Goal: Task Accomplishment & Management: Manage account settings

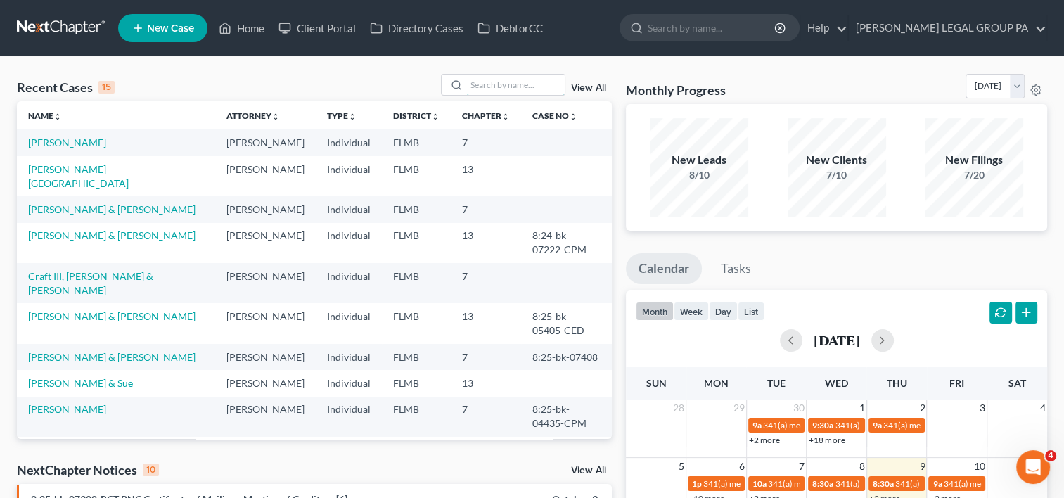
click at [537, 84] on input "search" at bounding box center [515, 85] width 98 height 20
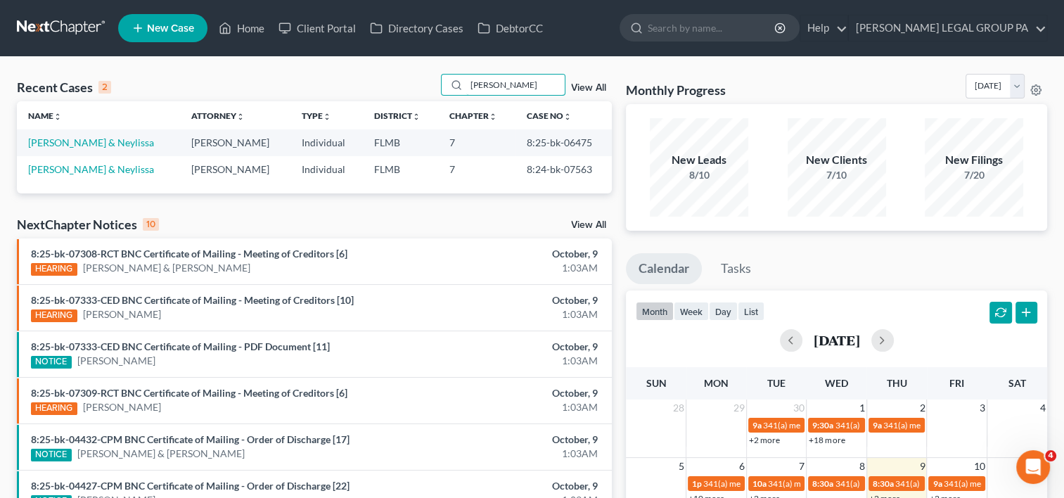
type input "hudgin"
click at [63, 142] on link "Hudgins, William & Neylissa" at bounding box center [91, 142] width 126 height 12
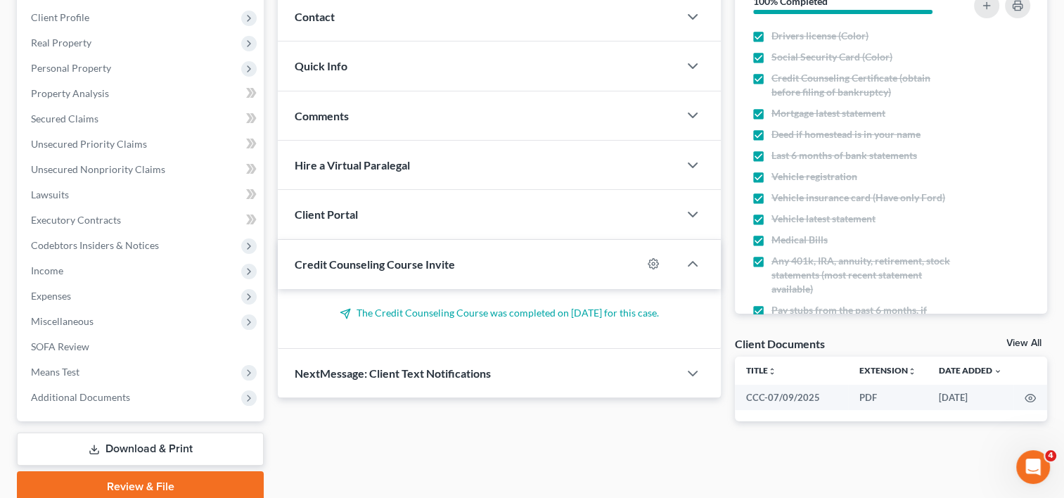
scroll to position [248, 0]
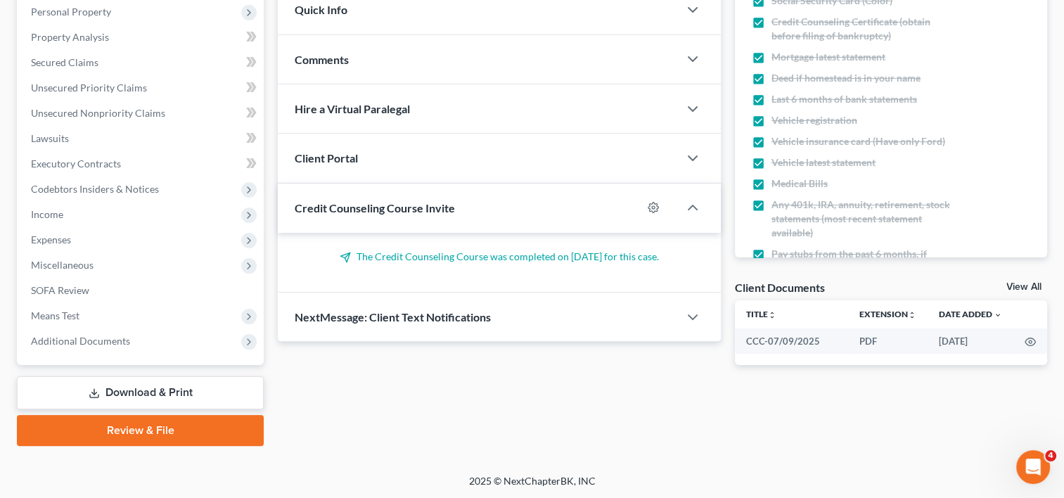
click at [87, 349] on span "Additional Documents" at bounding box center [142, 340] width 244 height 25
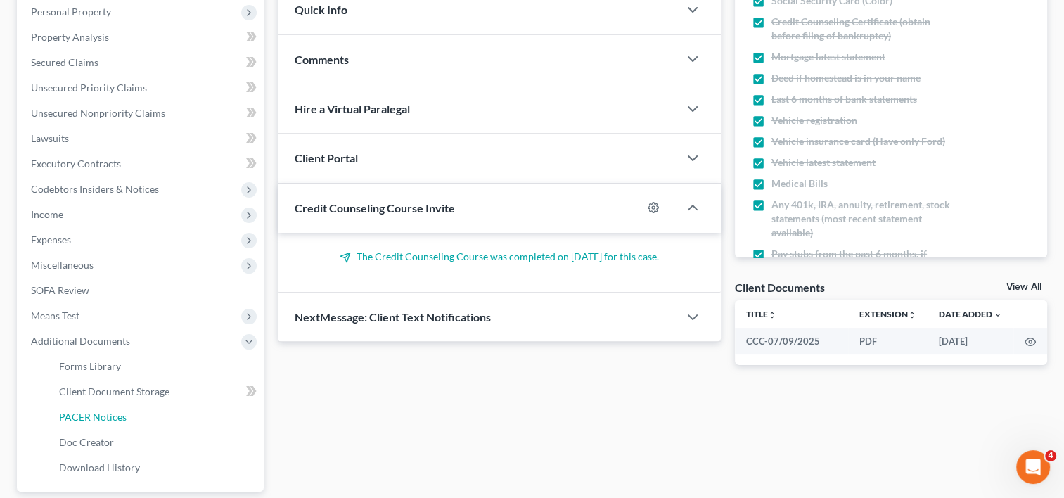
click at [106, 413] on span "PACER Notices" at bounding box center [92, 417] width 67 height 12
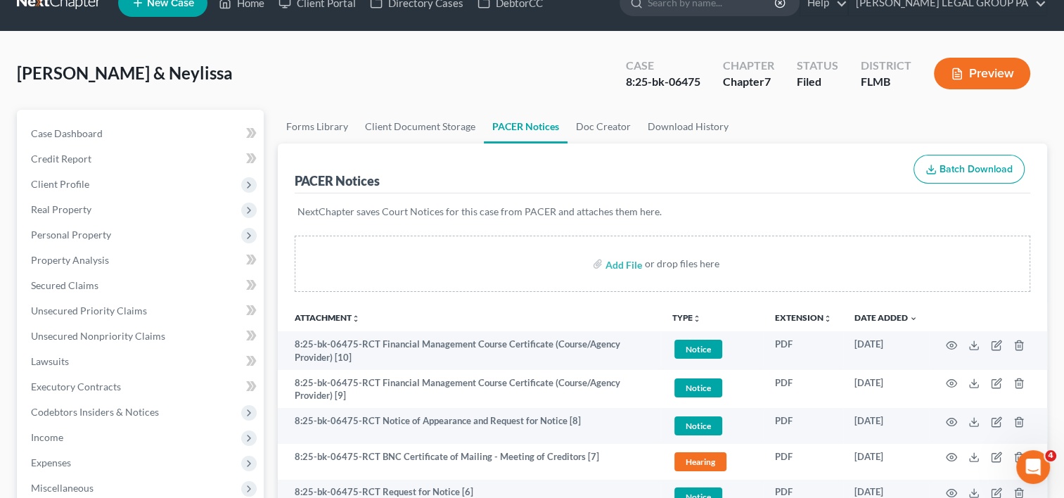
scroll to position [23, 0]
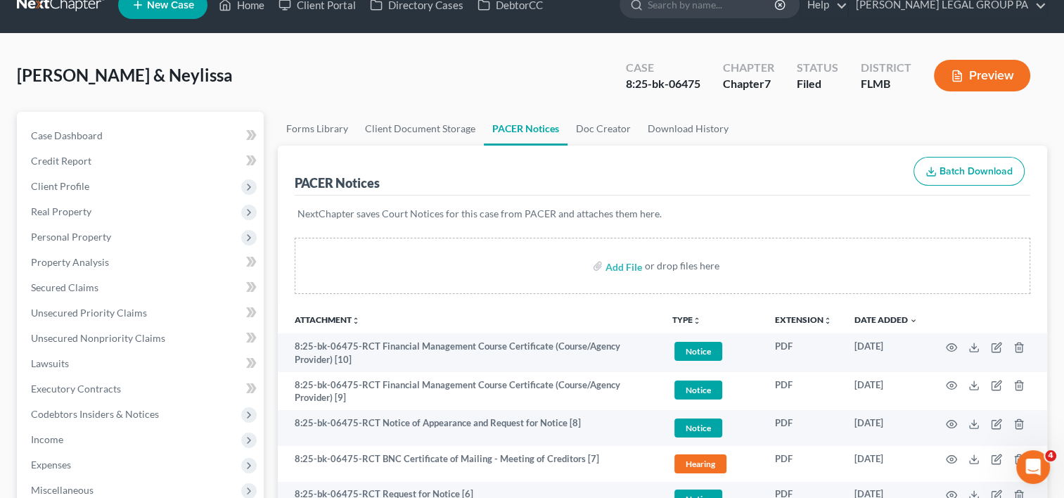
click at [103, 192] on span "Client Profile" at bounding box center [142, 186] width 244 height 25
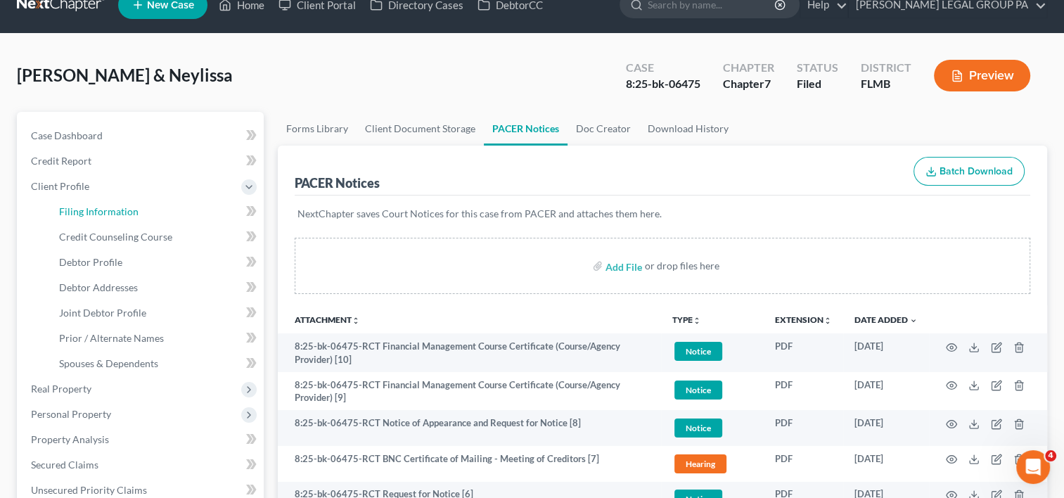
click at [186, 214] on link "Filing Information" at bounding box center [156, 211] width 216 height 25
select select "1"
select select "0"
select select "9"
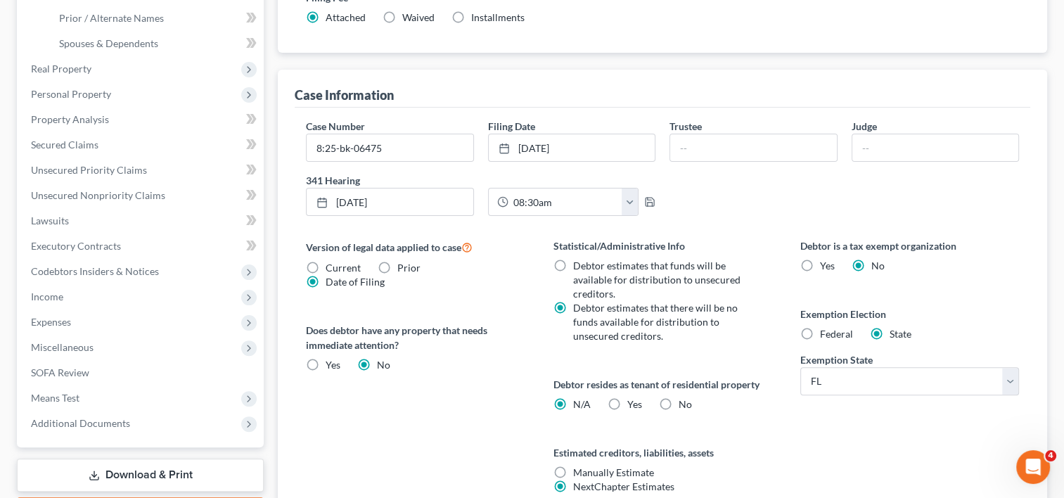
scroll to position [352, 0]
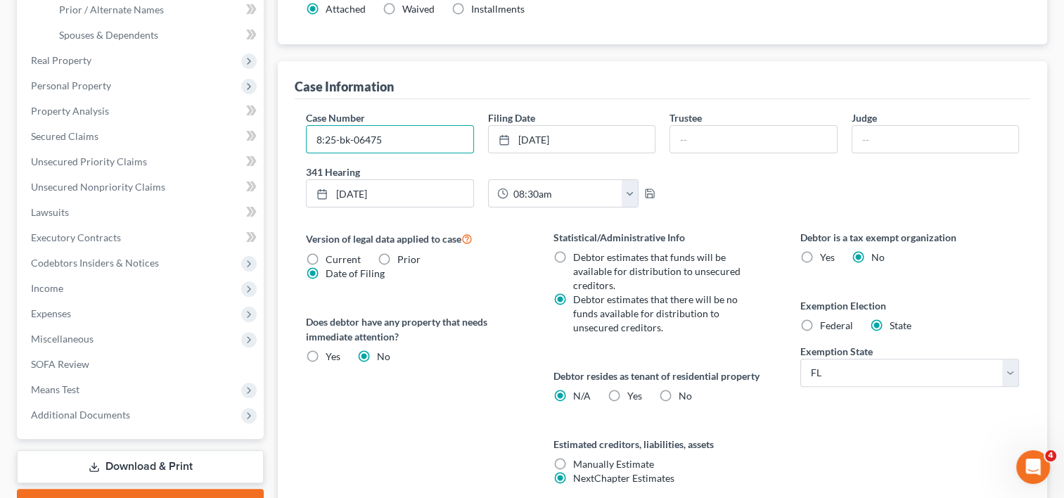
click at [418, 139] on input "8:25-bk-06475" at bounding box center [390, 139] width 166 height 27
type input "8:25-bk-06475-RCT"
click at [810, 140] on input "text" at bounding box center [753, 139] width 166 height 27
type input "Steven Meininger"
type input "Catherine Peek McEwen"
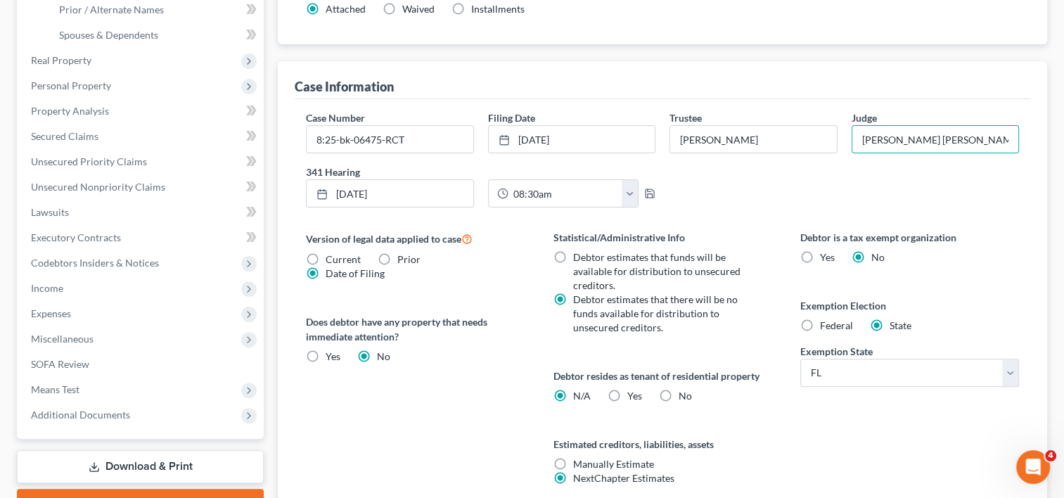
drag, startPoint x: 863, startPoint y: 134, endPoint x: 1076, endPoint y: 146, distance: 213.4
click at [1064, 146] on html "Home New Case Client Portal Directory Cases DebtorCC WELLER LEGAL GROUP PA kcas…" at bounding box center [532, 132] width 1064 height 969
type input "Roberta Colton"
click at [462, 422] on div "Version of legal data applied to case Current Prior Date of Filing Legal data v…" at bounding box center [415, 374] width 247 height 289
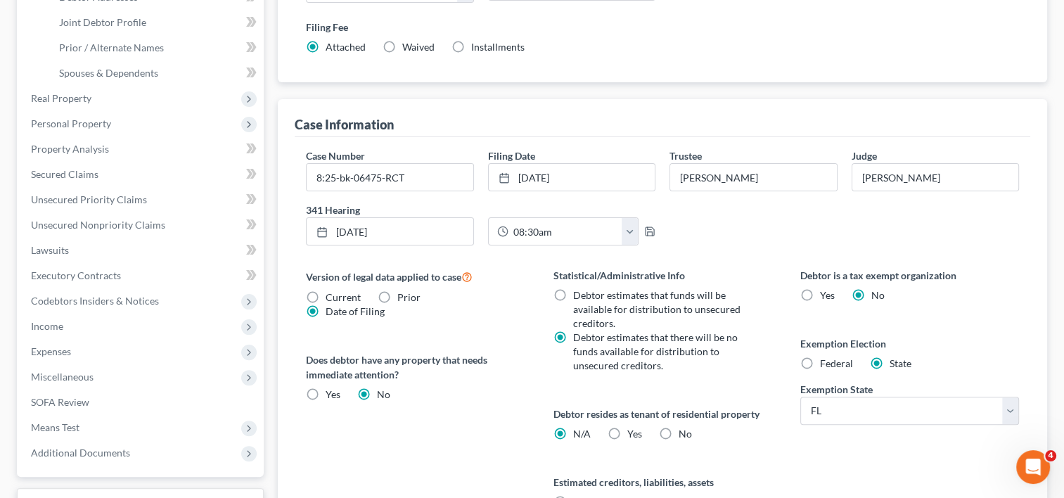
scroll to position [469, 0]
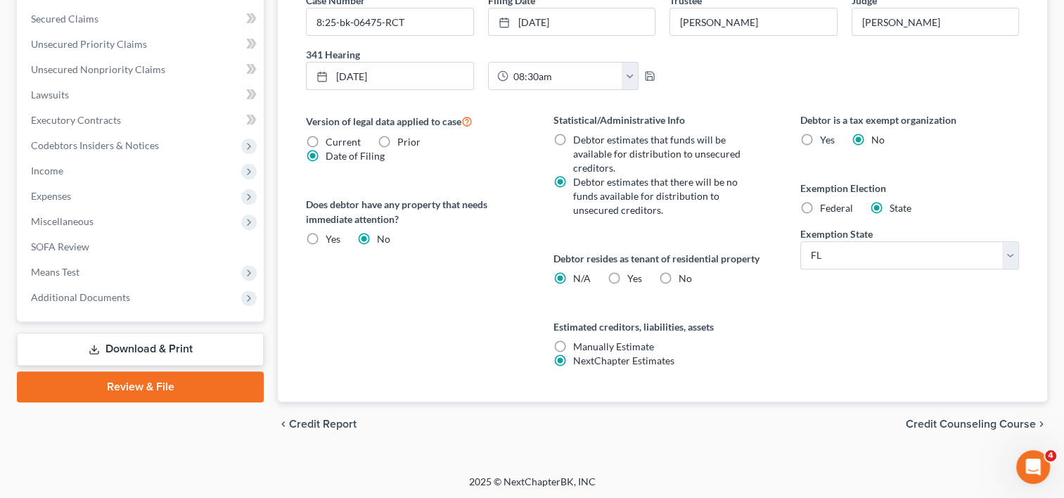
click at [413, 299] on div "Version of legal data applied to case Current Prior Date of Filing Legal data v…" at bounding box center [415, 256] width 247 height 289
drag, startPoint x: 115, startPoint y: 295, endPoint x: 111, endPoint y: 335, distance: 39.5
click at [115, 295] on span "Additional Documents" at bounding box center [80, 298] width 99 height 12
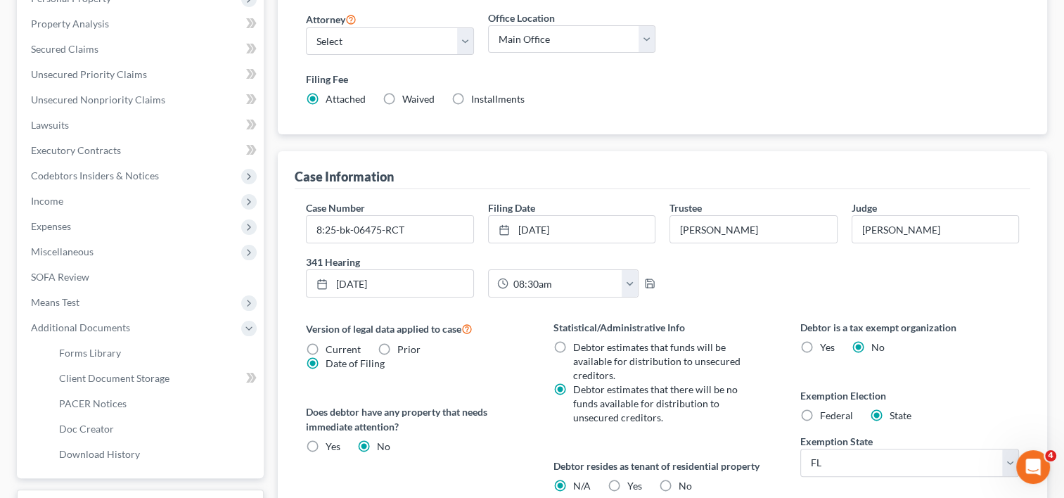
scroll to position [234, 0]
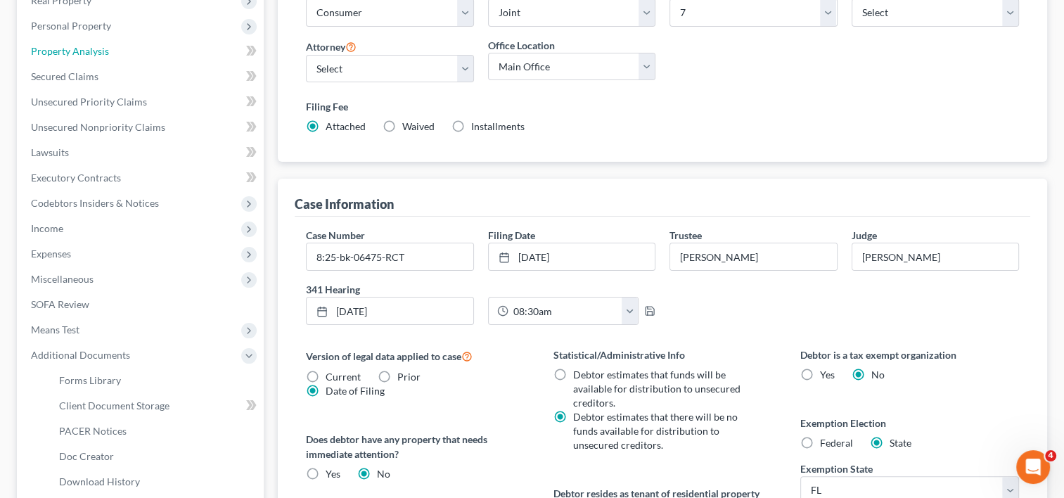
click at [104, 48] on span "Property Analysis" at bounding box center [70, 51] width 78 height 12
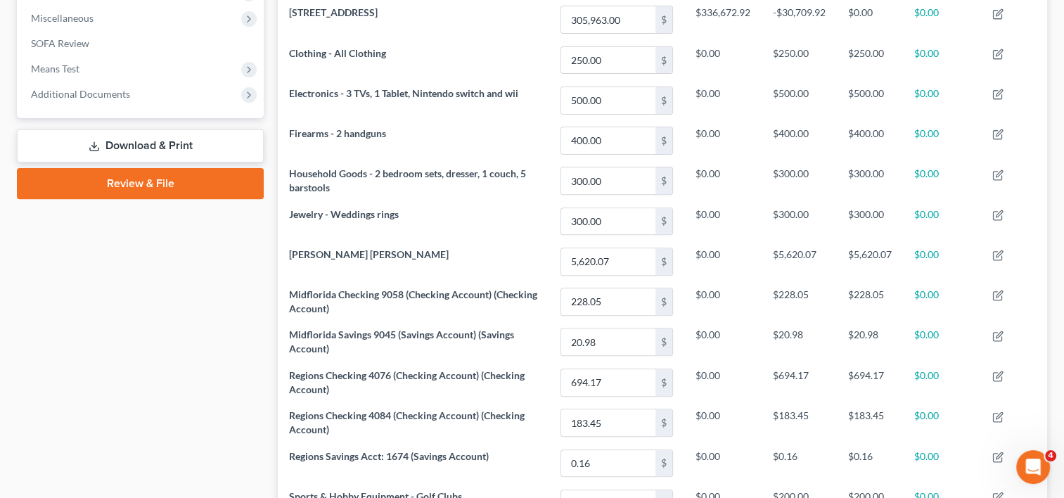
scroll to position [468, 0]
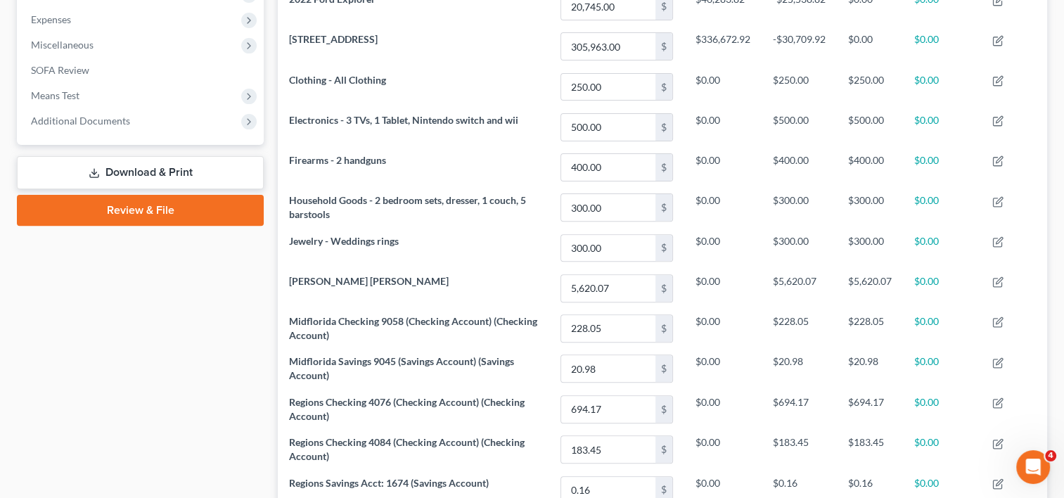
click at [67, 91] on span "Means Test" at bounding box center [55, 95] width 49 height 12
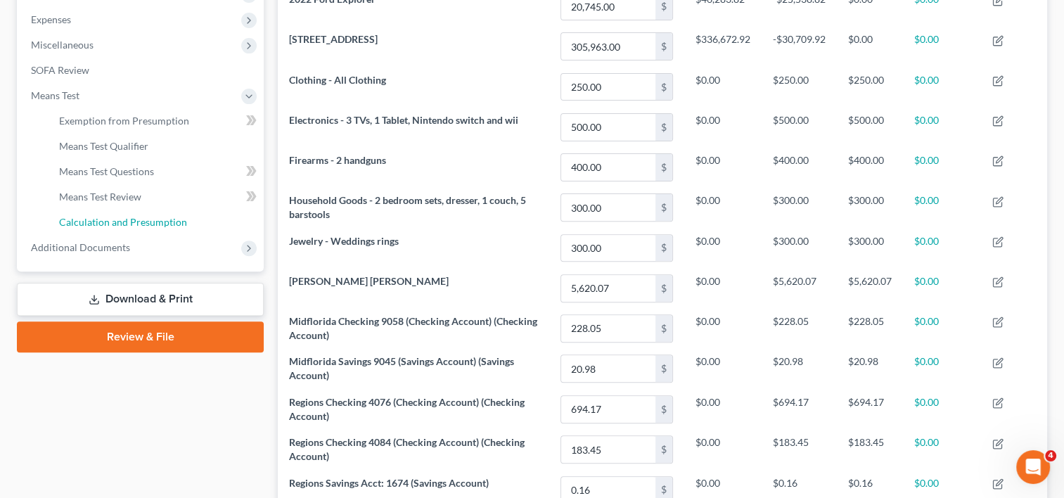
click at [124, 212] on link "Calculation and Presumption" at bounding box center [156, 222] width 216 height 25
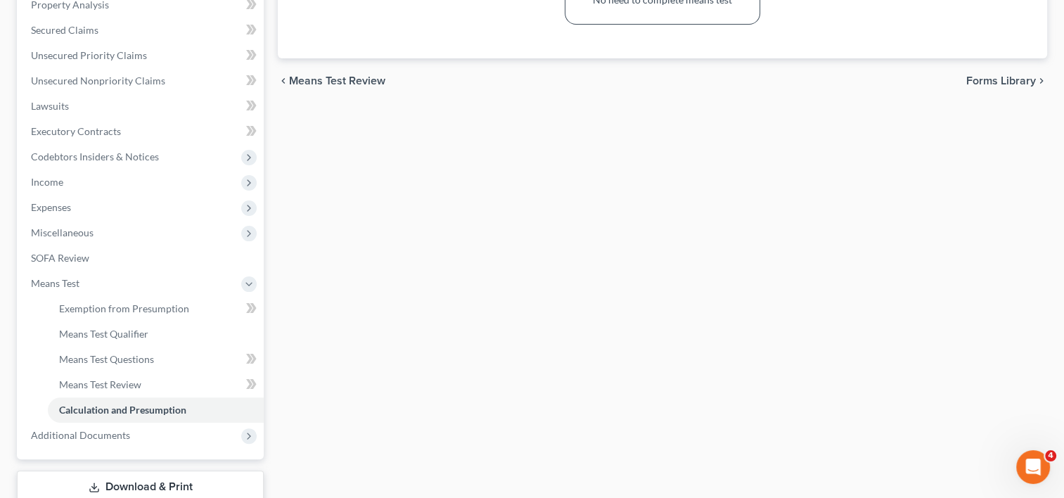
scroll to position [375, 0]
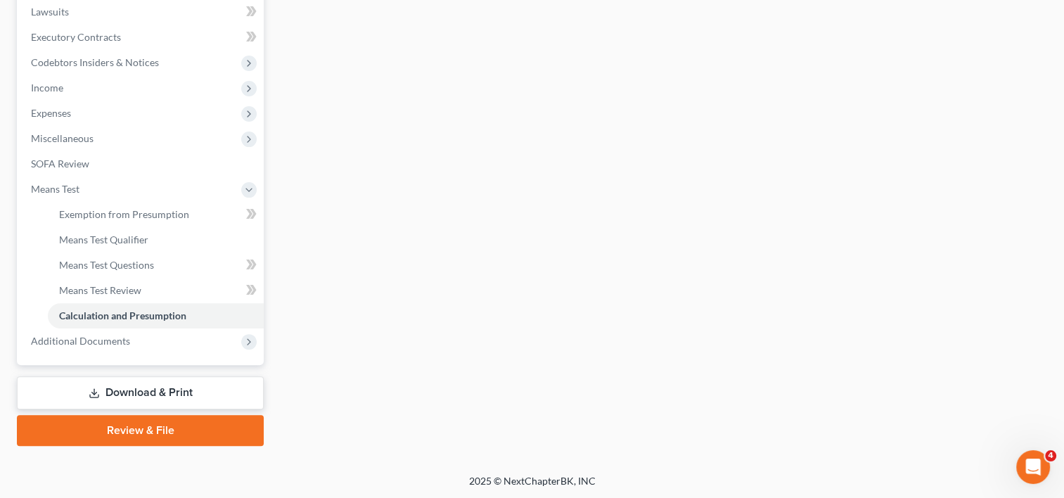
click at [95, 342] on span "Additional Documents" at bounding box center [80, 341] width 99 height 12
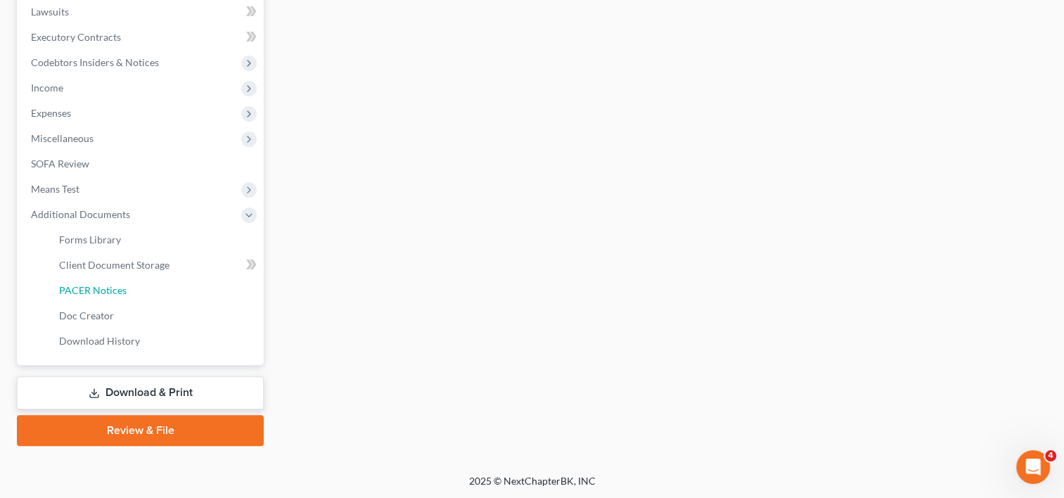
click at [93, 291] on span "PACER Notices" at bounding box center [92, 290] width 67 height 12
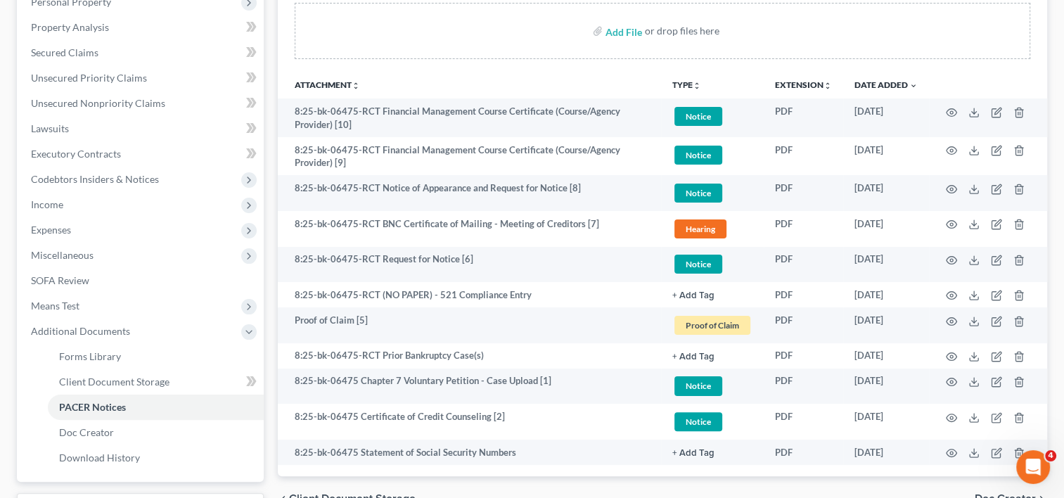
scroll to position [375, 0]
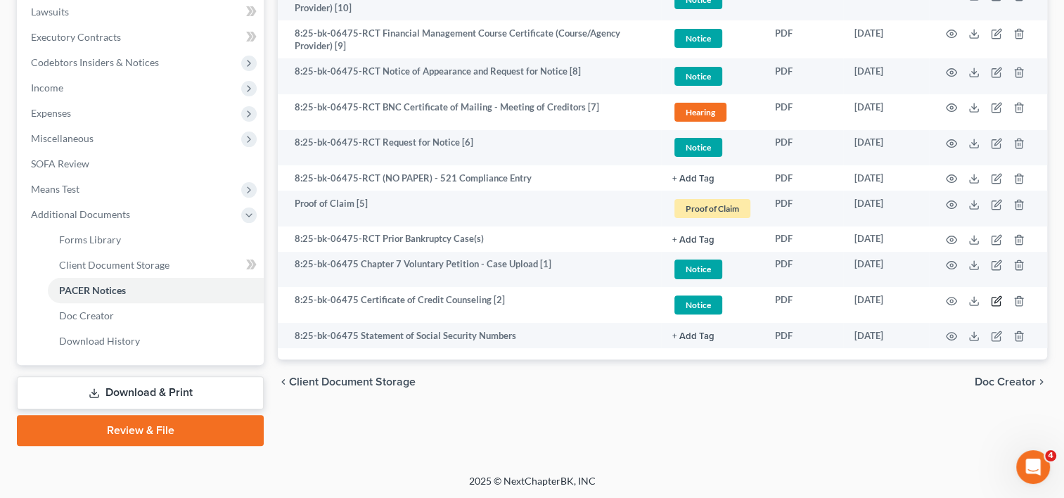
click at [996, 302] on icon "button" at bounding box center [996, 300] width 11 height 11
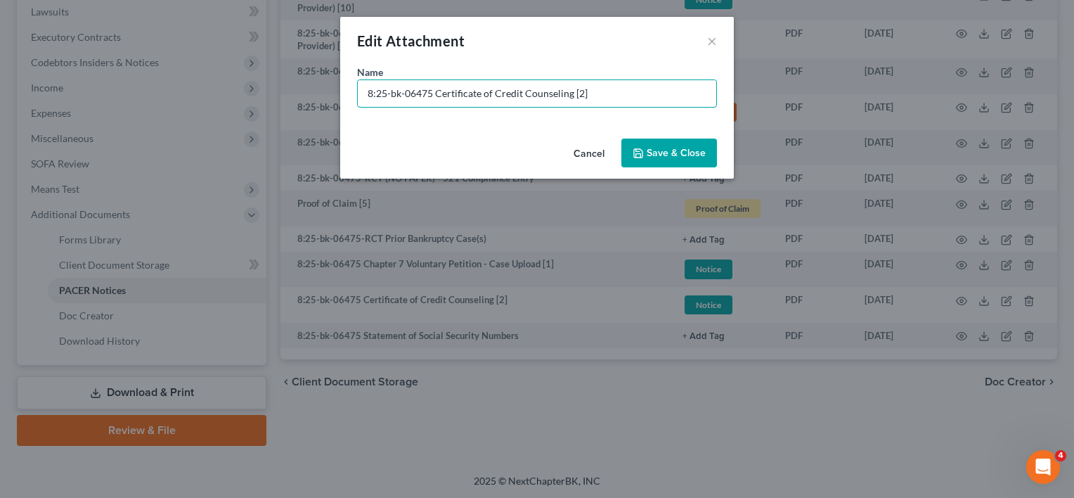
drag, startPoint x: 430, startPoint y: 94, endPoint x: -41, endPoint y: 87, distance: 471.1
click at [0, 87] on html "Home New Case Client Portal Directory Cases DebtorCC WELLER LEGAL GROUP PA kcas…" at bounding box center [537, 62] width 1074 height 874
drag, startPoint x: 440, startPoint y: 97, endPoint x: 281, endPoint y: 101, distance: 159.0
click at [281, 101] on div "Edit Attachment × Name * Document [02] - Certificate of Credit Counseling Cance…" at bounding box center [537, 249] width 1074 height 498
type input "Document [02] - Certificate of Credit Counseling"
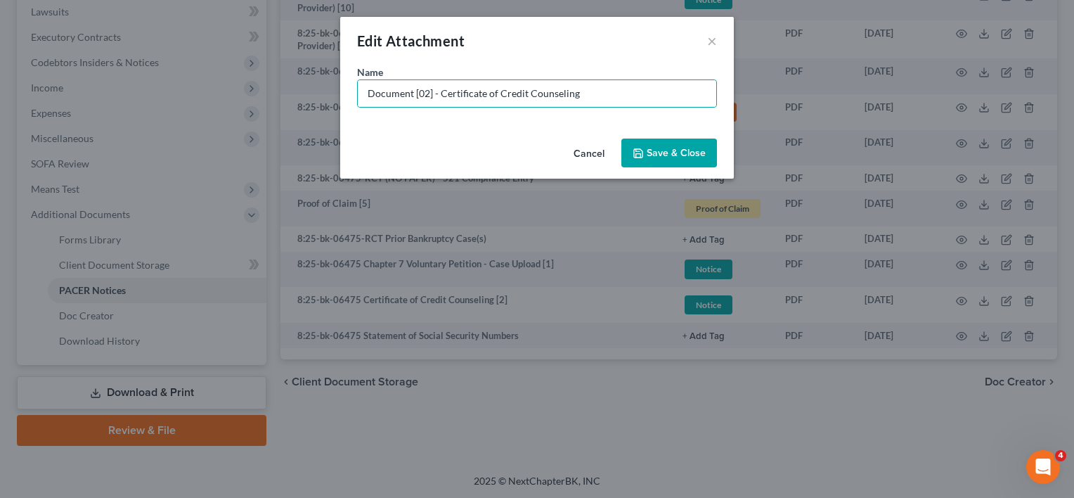
click at [700, 148] on span "Save & Close" at bounding box center [676, 153] width 59 height 12
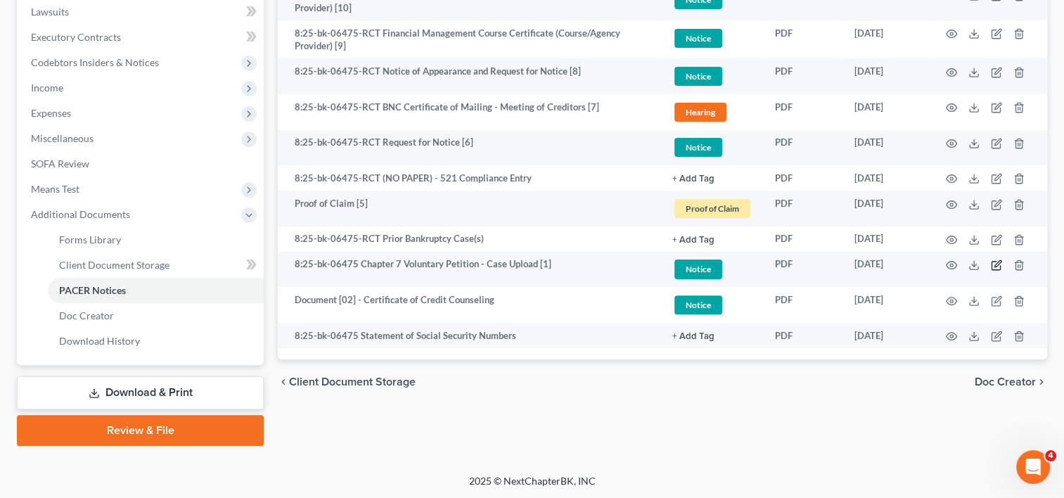
click at [997, 266] on icon "button" at bounding box center [996, 264] width 11 height 11
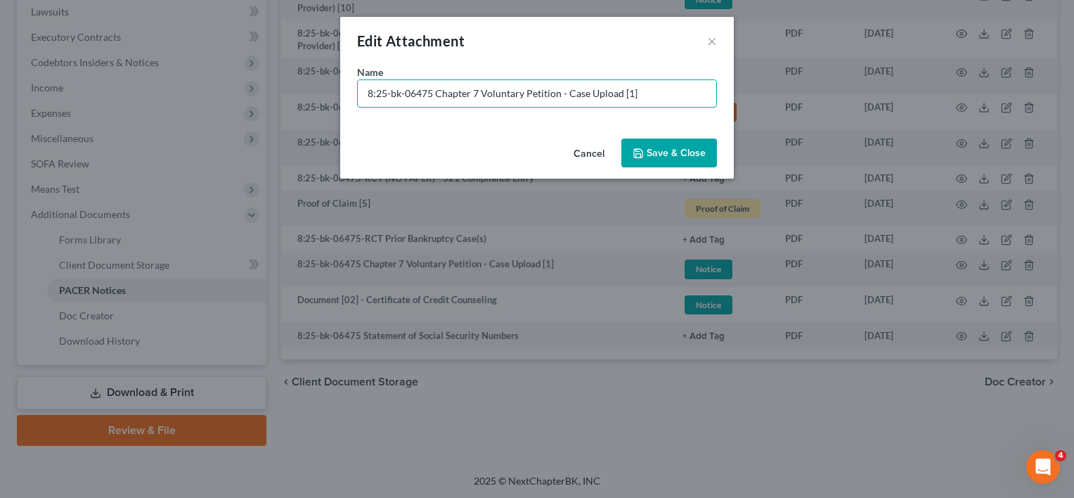
drag, startPoint x: 436, startPoint y: 92, endPoint x: 332, endPoint y: 96, distance: 104.1
click at [318, 96] on div "Edit Attachment × Name * 8:25-bk-06475 Chapter 7 Voluntary Petition - Case Uplo…" at bounding box center [537, 249] width 1074 height 498
paste input "Document [02] -"
click at [423, 92] on input "Document [02] - Chapter 7 Voluntary Petition - Case Upload [1]" at bounding box center [537, 93] width 359 height 27
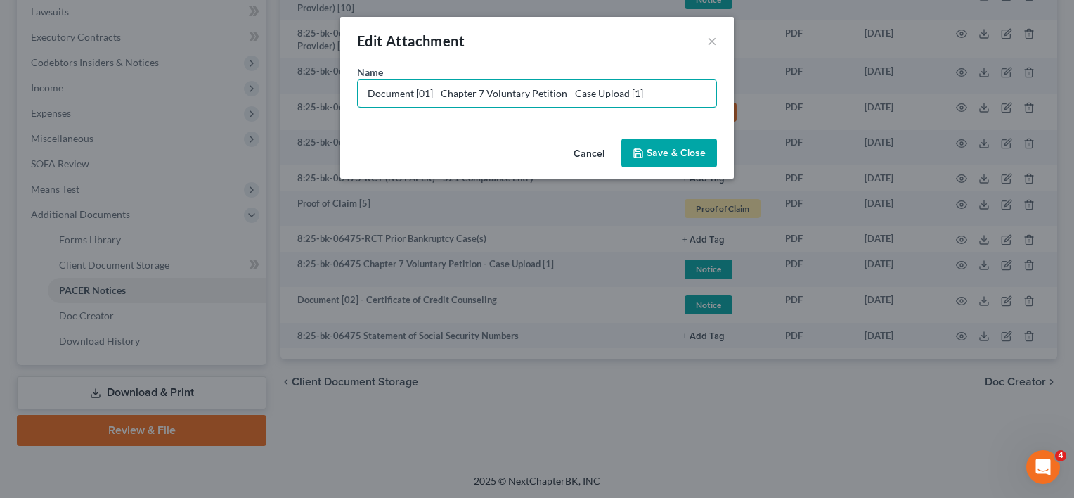
drag, startPoint x: 645, startPoint y: 90, endPoint x: 724, endPoint y: 90, distance: 78.0
click at [709, 90] on input "Document [01] - Chapter 7 Voluntary Petition - Case Upload [1]" at bounding box center [537, 93] width 359 height 27
type input "Document [01] - Chapter 7 Voluntary Petition"
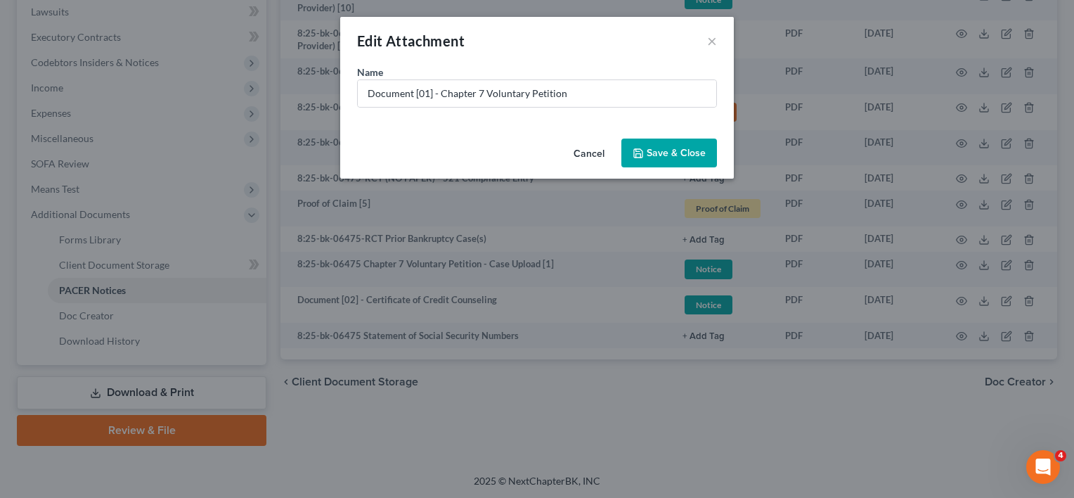
click at [666, 143] on button "Save & Close" at bounding box center [670, 154] width 96 height 30
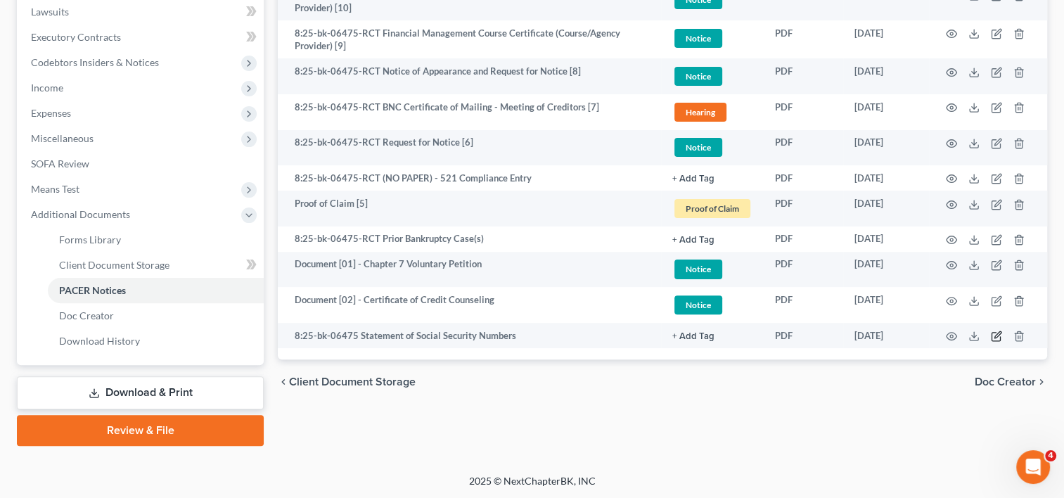
click at [994, 338] on icon "button" at bounding box center [996, 335] width 11 height 11
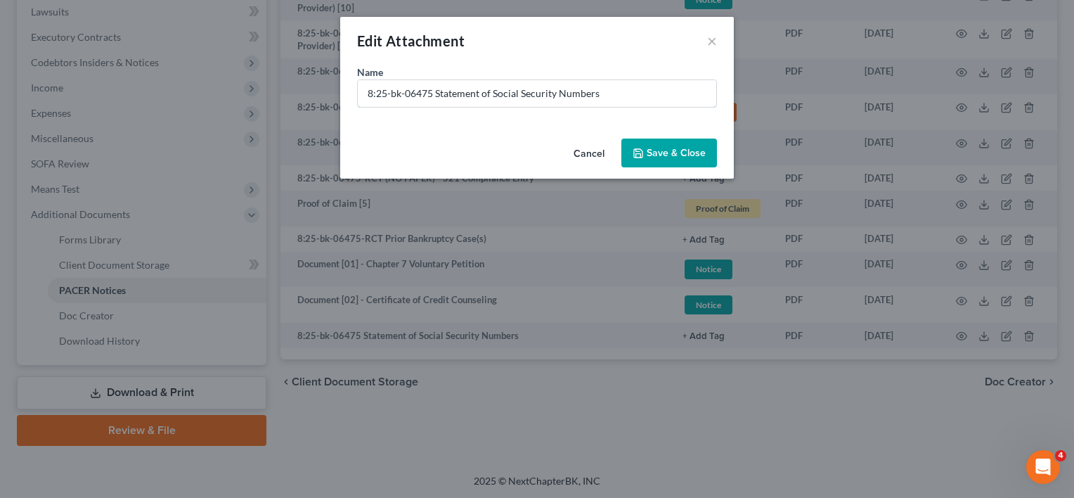
drag, startPoint x: 435, startPoint y: 93, endPoint x: 15, endPoint y: 87, distance: 419.1
click at [15, 87] on div "Edit Attachment × Name * 8:25-bk-06475 Statement of Social Security Numbers Can…" at bounding box center [537, 249] width 1074 height 498
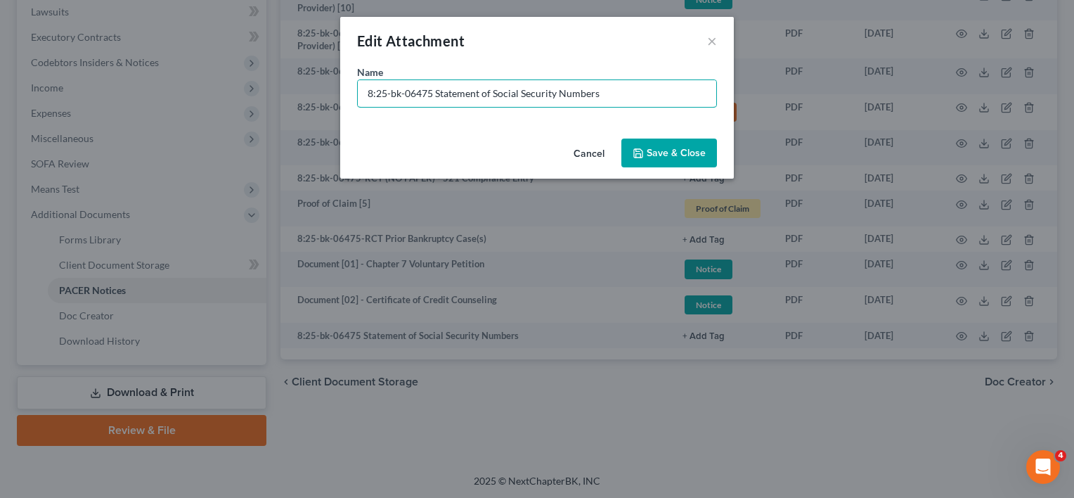
paste input "Document [02] -"
click at [424, 93] on input "Document [02] - Statement of Social Security Numbers" at bounding box center [537, 93] width 359 height 27
type input "Document [03] - Statement of Social Security Numbers"
click at [643, 150] on icon "button" at bounding box center [638, 153] width 8 height 8
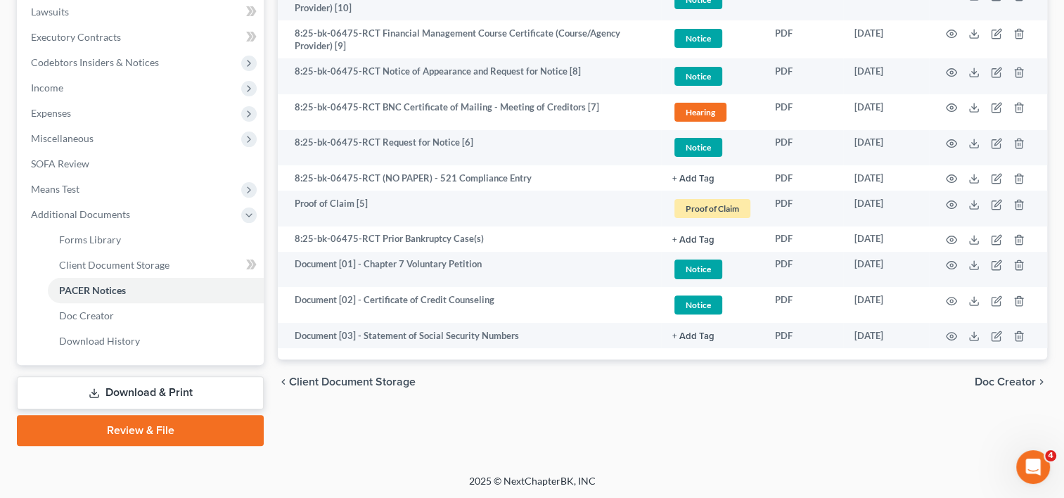
click at [703, 340] on button "+ Add Tag" at bounding box center [693, 336] width 42 height 9
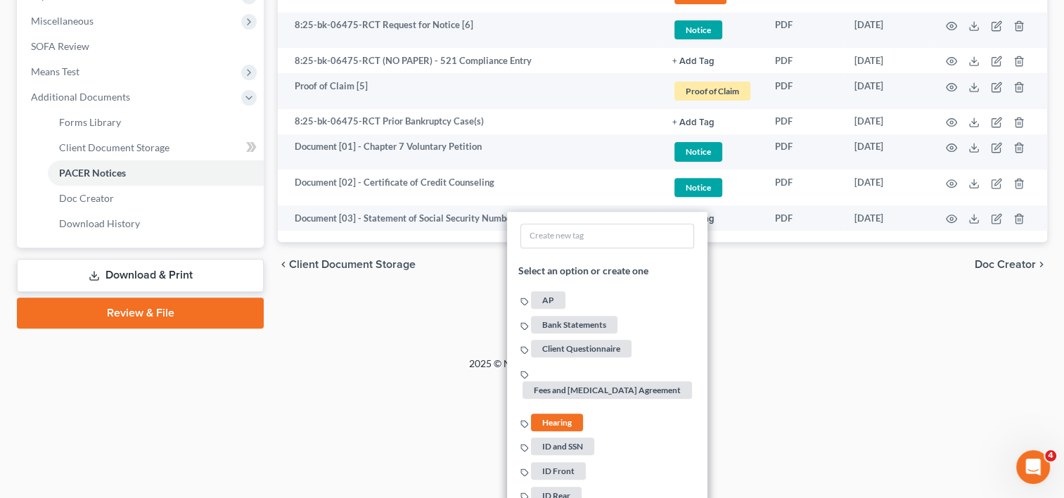
scroll to position [737, 0]
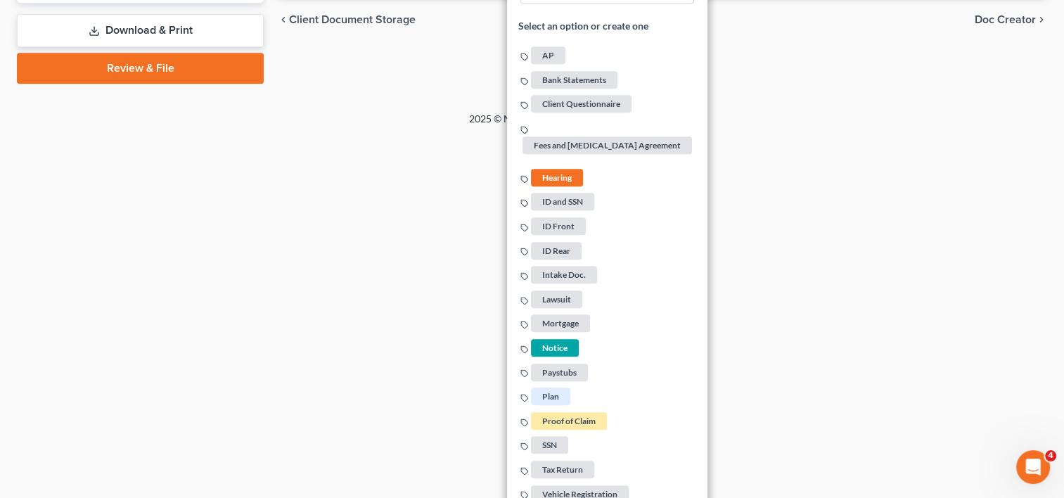
click at [560, 341] on span "Notice" at bounding box center [555, 348] width 48 height 18
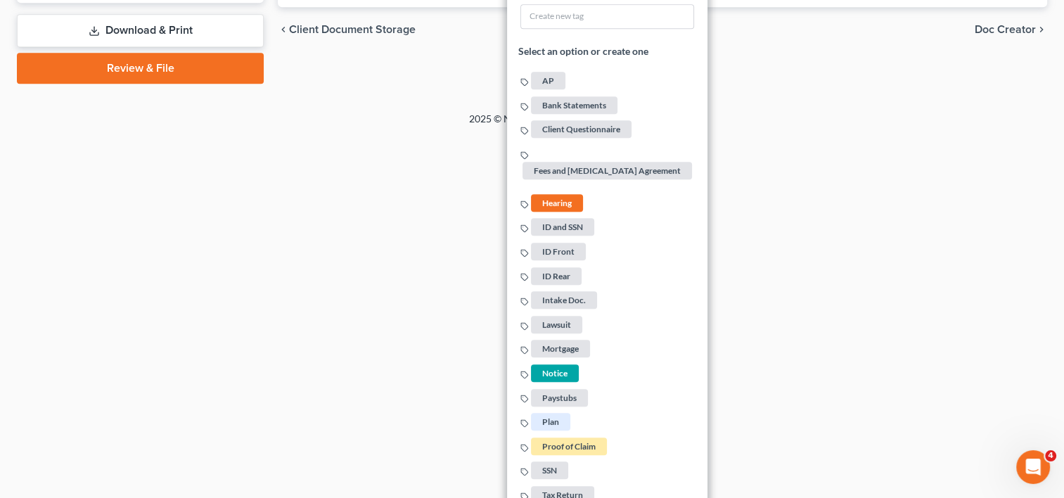
scroll to position [385, 0]
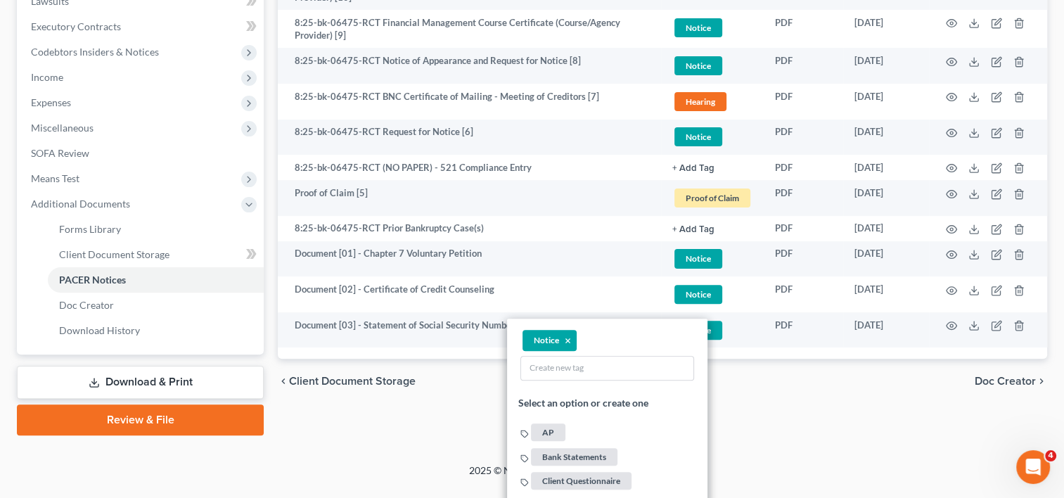
click at [842, 395] on div "chevron_left Client Document Storage Doc Creator chevron_right" at bounding box center [662, 381] width 769 height 45
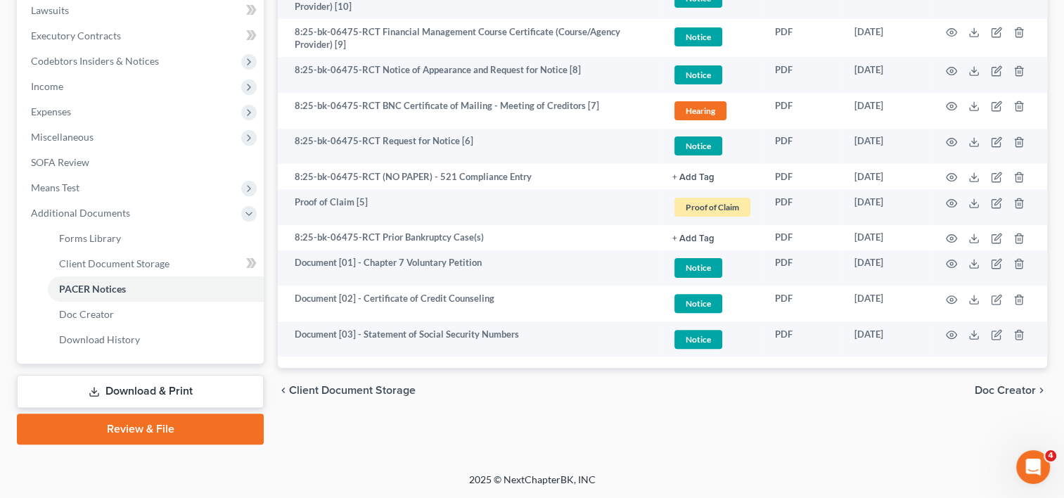
scroll to position [375, 0]
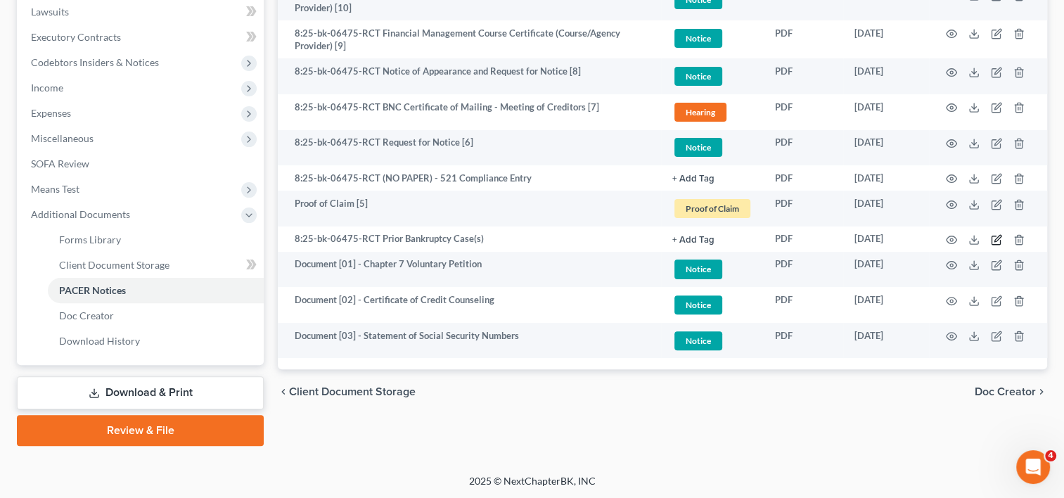
click at [996, 244] on icon "button" at bounding box center [995, 240] width 8 height 8
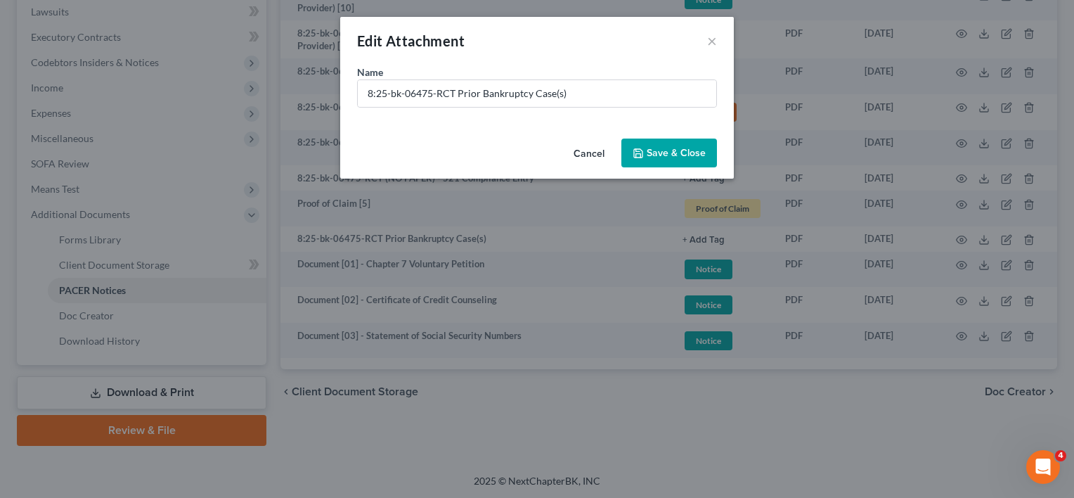
drag, startPoint x: 996, startPoint y: 244, endPoint x: 636, endPoint y: 418, distance: 400.0
click at [639, 420] on div "Edit Attachment × Name * 8:25-bk-06475-RCT Prior Bankruptcy Case(s) Cancel Save…" at bounding box center [537, 249] width 1074 height 498
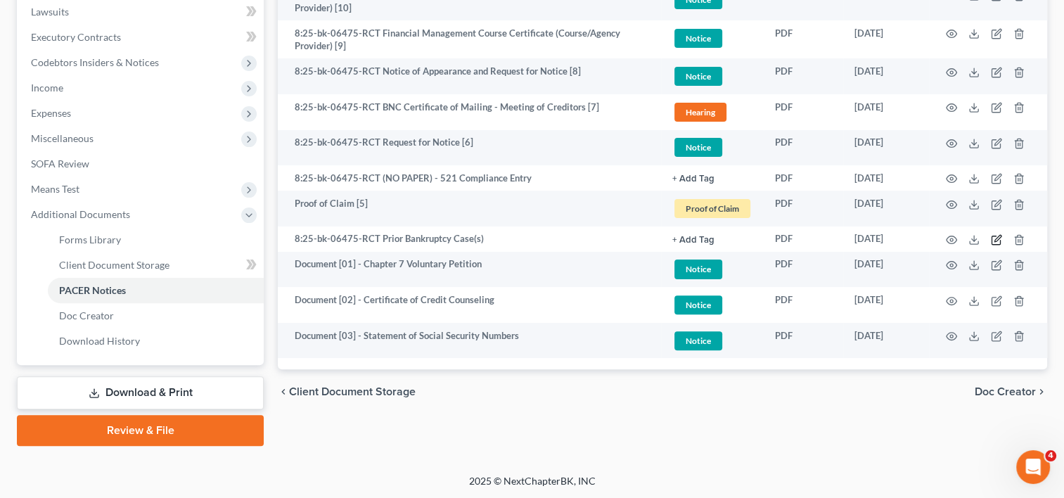
click at [996, 237] on icon "button" at bounding box center [997, 238] width 6 height 6
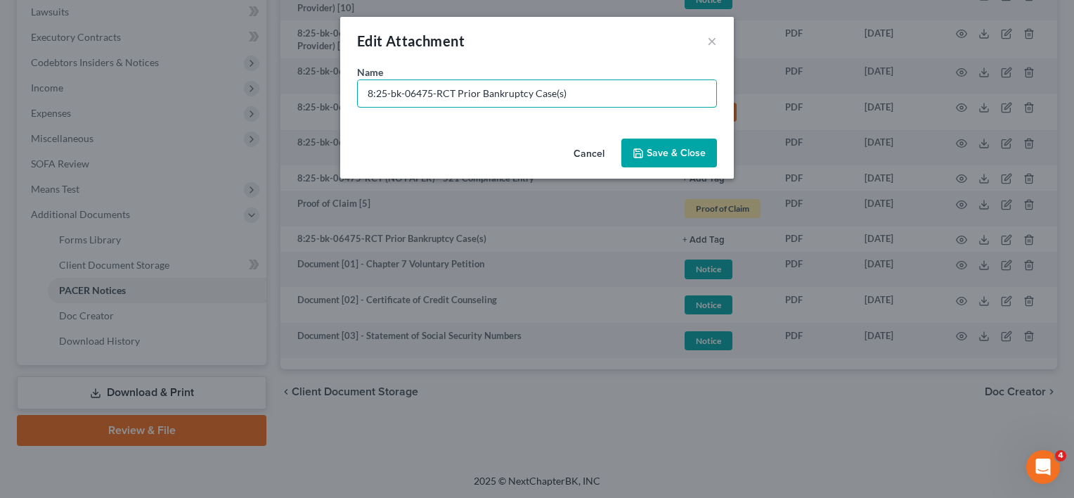
drag, startPoint x: 457, startPoint y: 88, endPoint x: 289, endPoint y: 115, distance: 170.3
click at [225, 109] on div "Edit Attachment × Name * 8:25-bk-06475-RCT Prior Bankruptcy Case(s) Cancel Save…" at bounding box center [537, 249] width 1074 height 498
paste input "Document [02] -"
click at [420, 98] on input "Document [02] - Prior Bankruptcy Case(s)" at bounding box center [537, 93] width 359 height 27
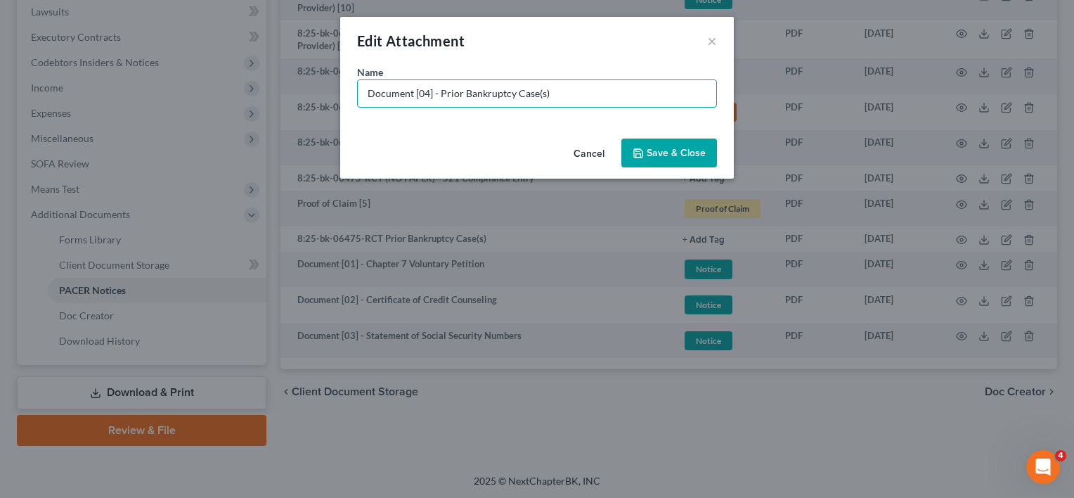
type input "Document [04] - Prior Bankruptcy Case(s)"
click at [678, 154] on span "Save & Close" at bounding box center [676, 153] width 59 height 12
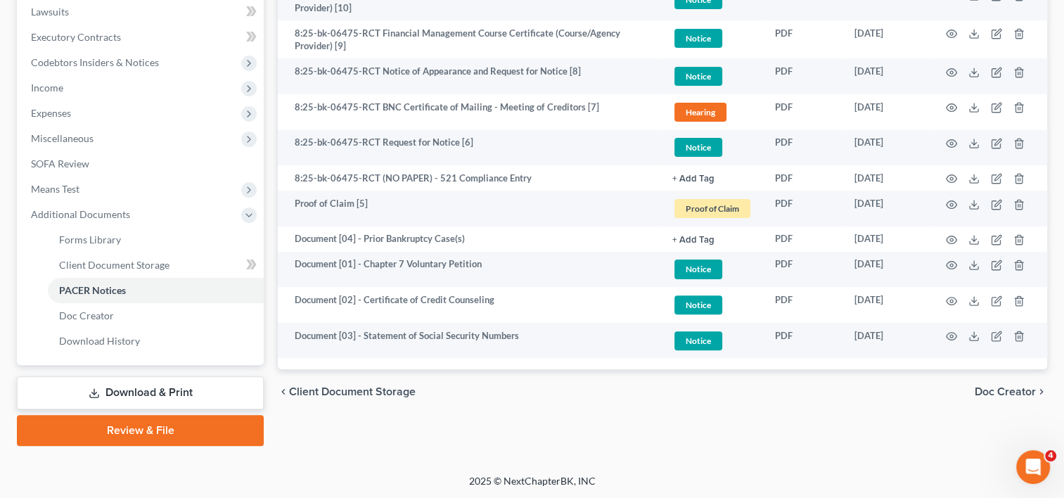
click at [674, 245] on td "+ Add Tag Select an option or create one AP Bank Statements Client Questionnair…" at bounding box center [712, 238] width 103 height 25
click at [712, 238] on button "+ Add Tag" at bounding box center [693, 240] width 42 height 9
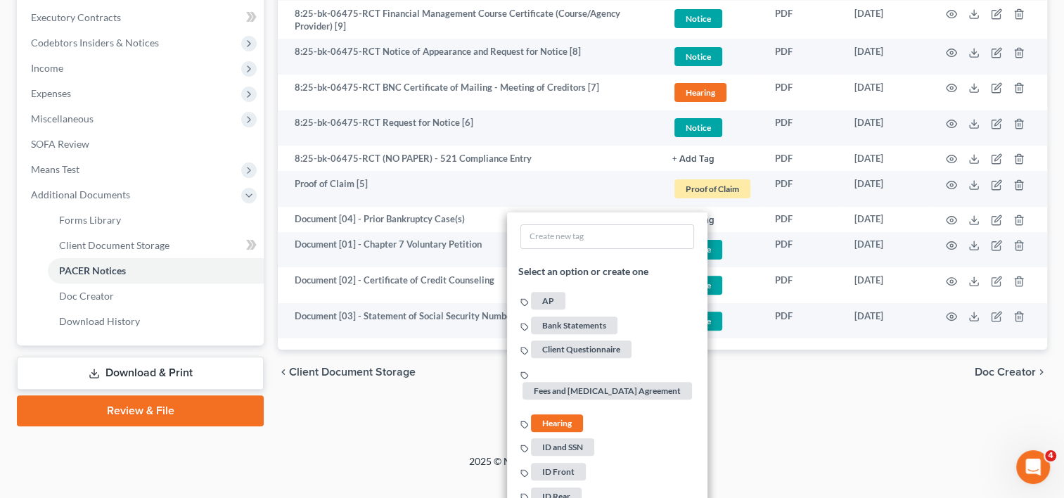
scroll to position [610, 0]
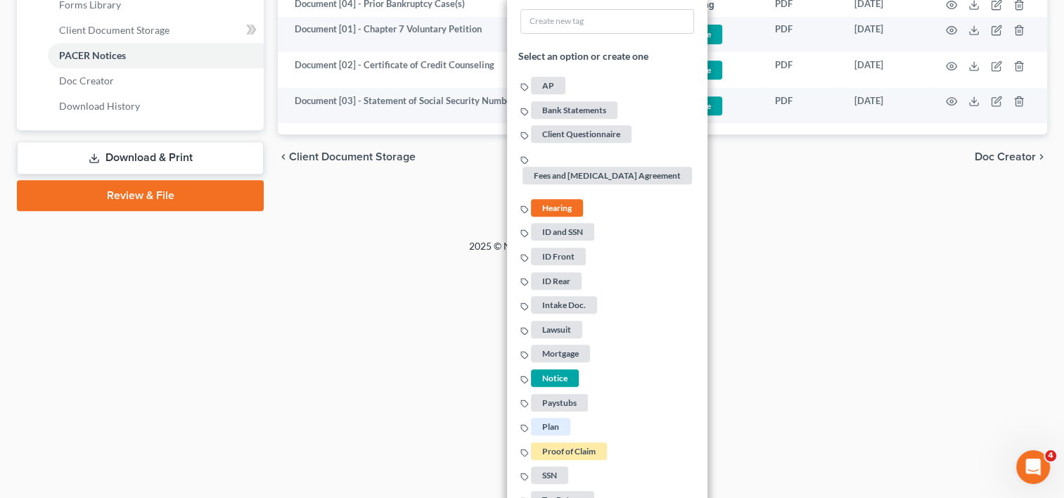
click at [545, 369] on span "Notice" at bounding box center [555, 378] width 48 height 18
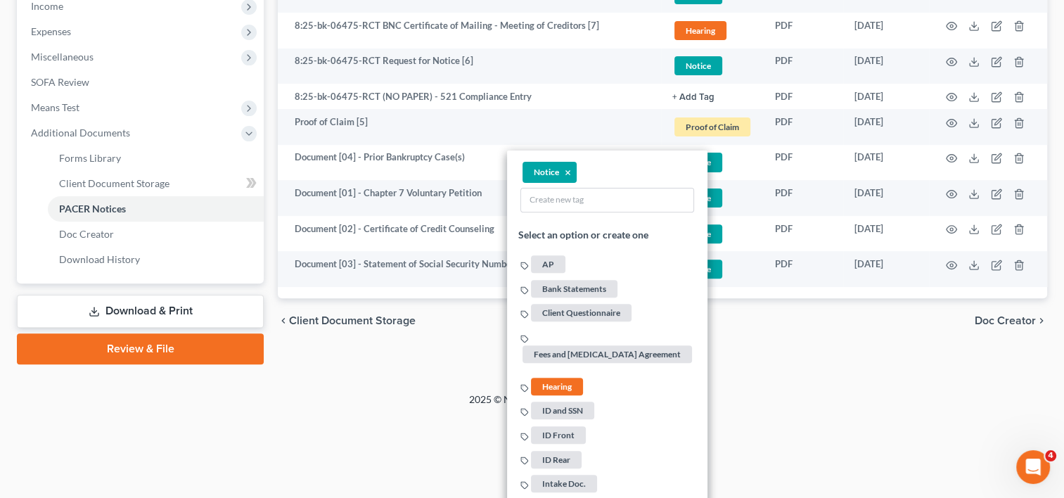
scroll to position [375, 0]
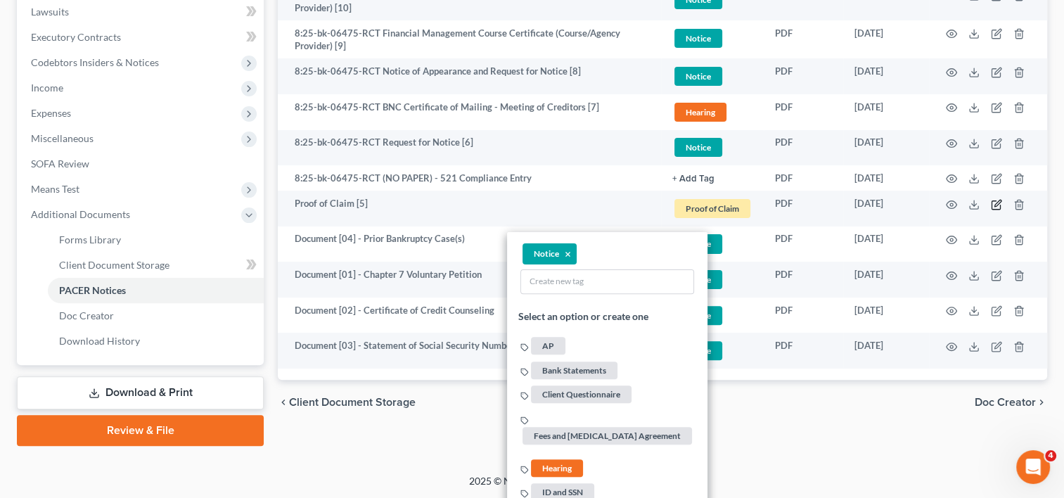
click at [996, 202] on icon "button" at bounding box center [997, 203] width 6 height 6
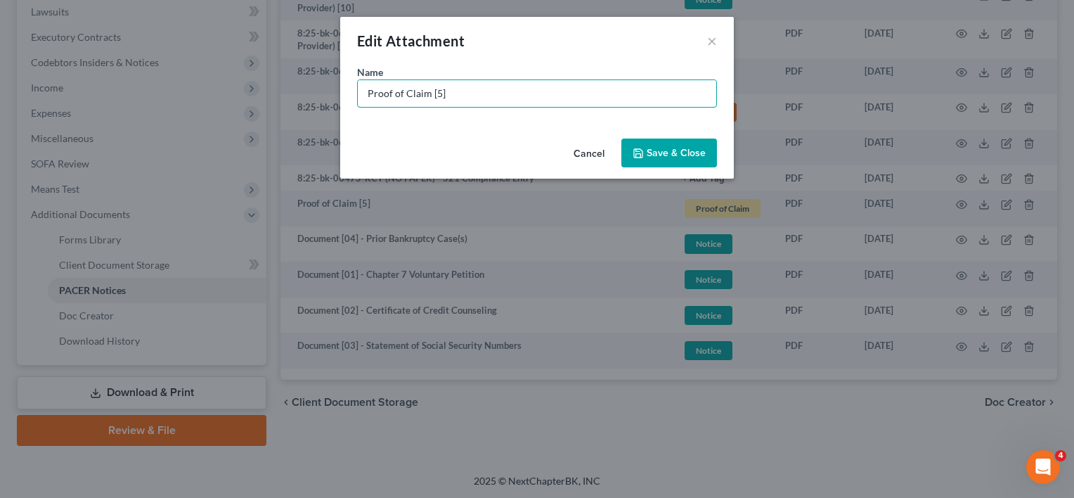
click at [256, 86] on div "Edit Attachment × Name * Proof of Claim [5] Cancel Save & Close" at bounding box center [537, 249] width 1074 height 498
paste input "Document [02] -"
click at [419, 94] on input "Document [02] -" at bounding box center [537, 93] width 359 height 27
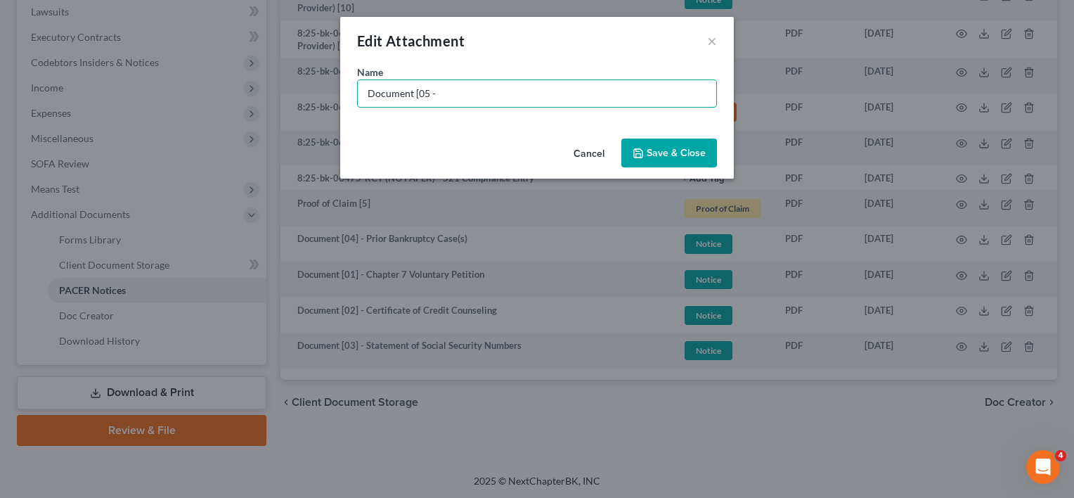
click at [458, 96] on input "Document [05 -" at bounding box center [537, 93] width 359 height 27
click at [427, 94] on input "Document [05 -" at bounding box center [537, 93] width 359 height 27
click at [472, 95] on input "Document [05] -" at bounding box center [537, 93] width 359 height 27
type input "Document [05] - Notice of Chapter 7 Bankruptcy"
click at [652, 149] on span "Save & Close" at bounding box center [676, 153] width 59 height 12
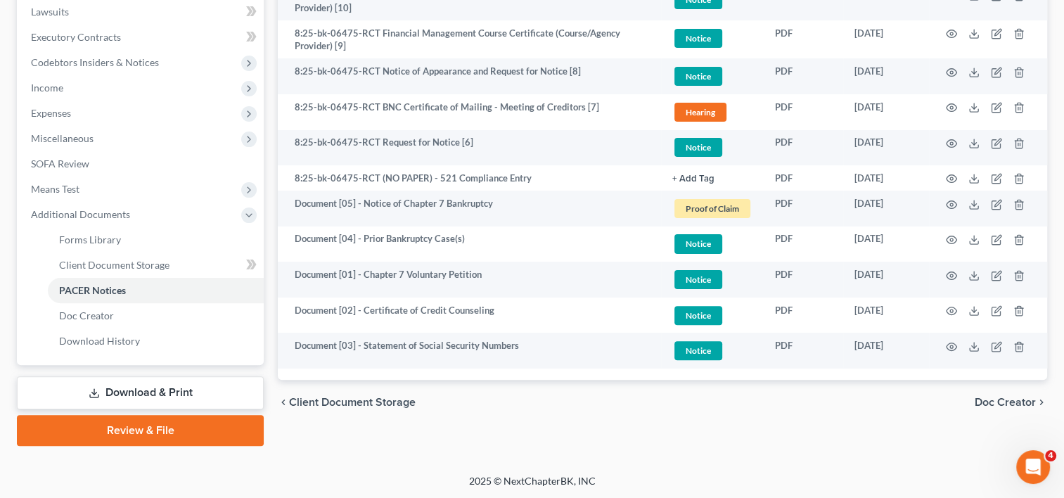
click at [702, 200] on span "Proof of Claim" at bounding box center [712, 208] width 76 height 19
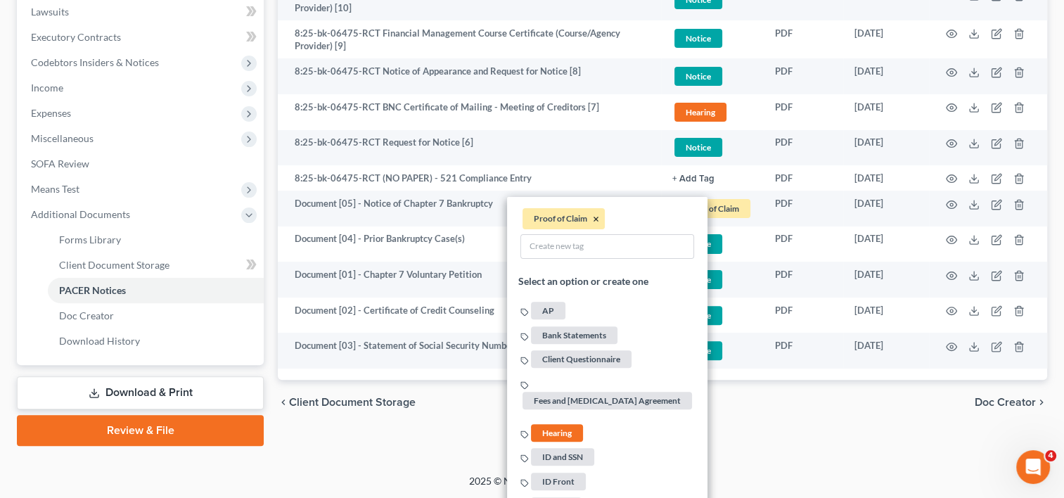
click at [596, 219] on button "×" at bounding box center [596, 219] width 6 height 13
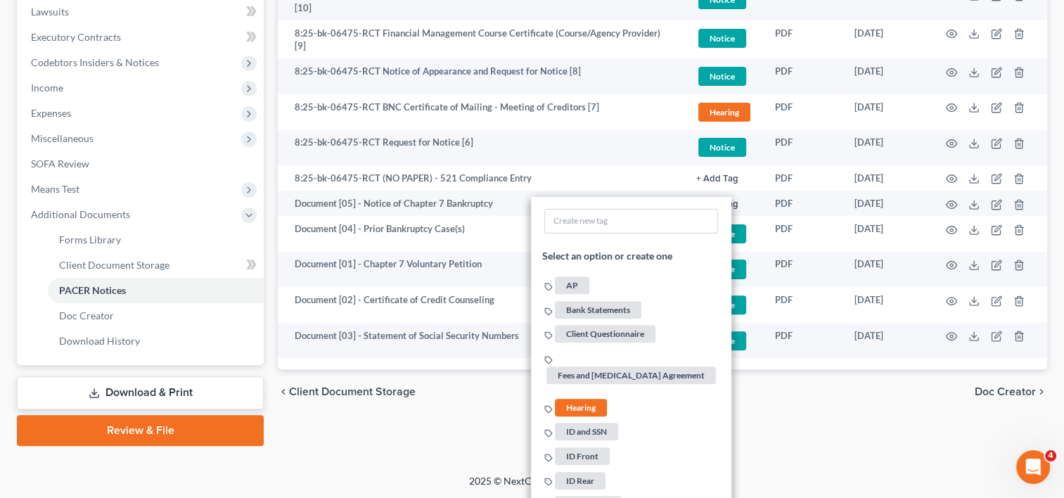
click at [582, 399] on span "Hearing" at bounding box center [581, 408] width 52 height 18
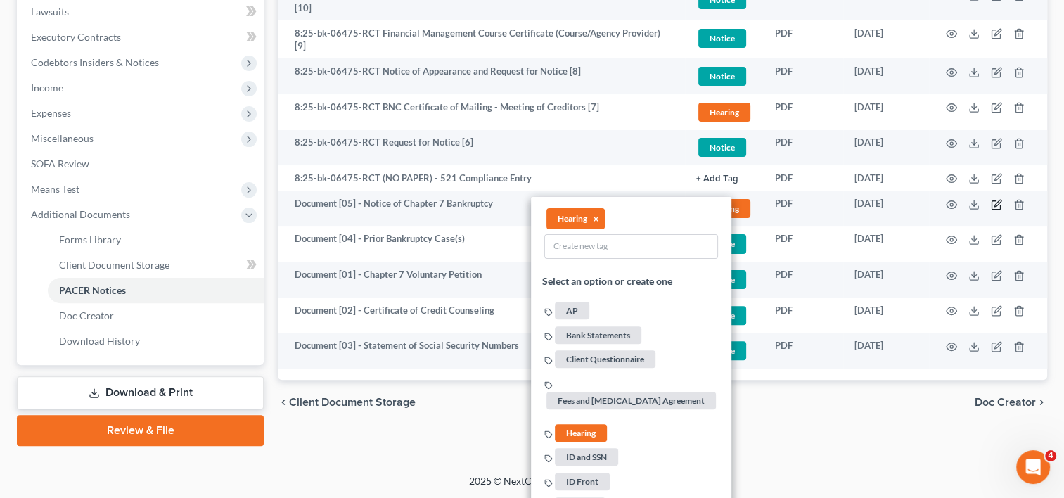
click at [996, 199] on icon "button" at bounding box center [996, 204] width 11 height 11
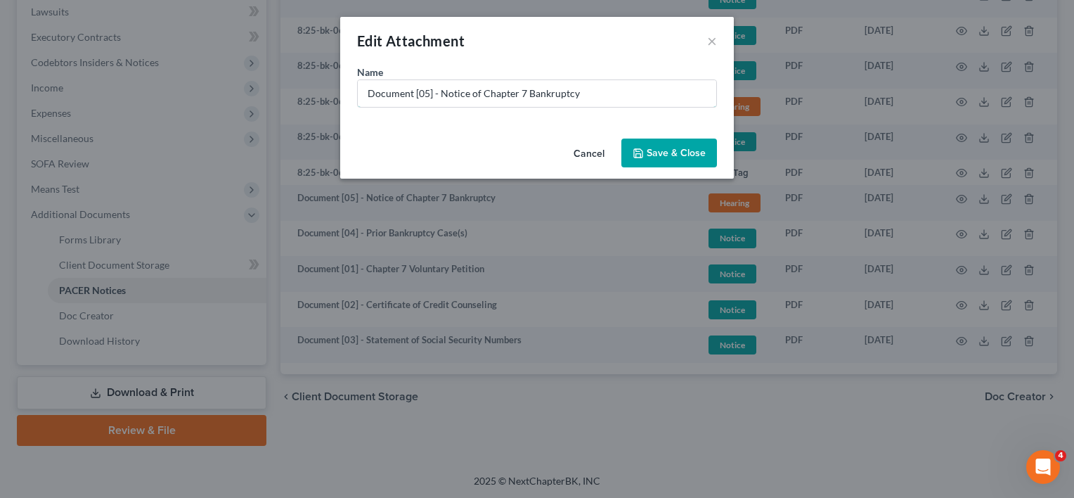
click at [602, 96] on input "Document [05] - Notice of Chapter 7 Bankruptcy" at bounding box center [537, 93] width 359 height 27
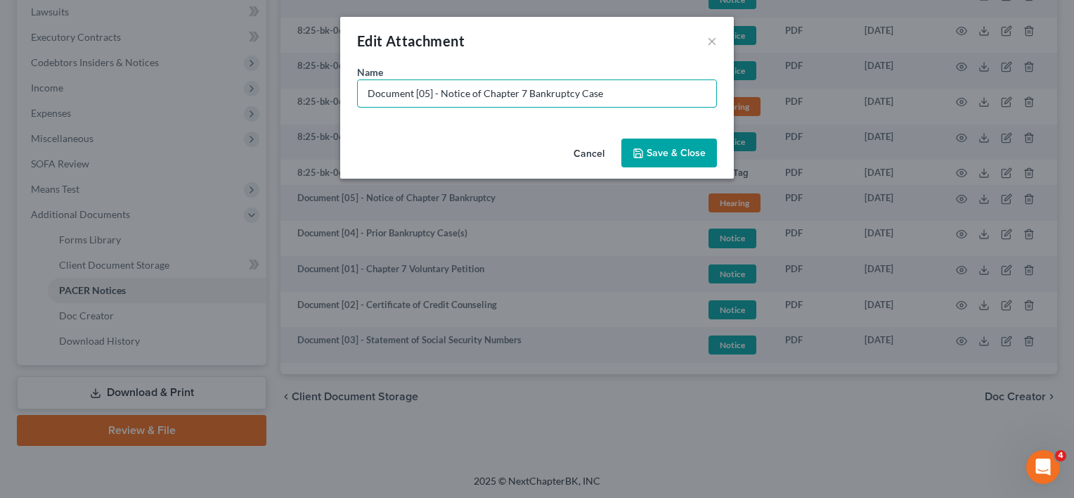
type input "Document [05] - Notice of Chapter 7 Bankruptcy Case"
click at [662, 160] on button "Save & Close" at bounding box center [670, 154] width 96 height 30
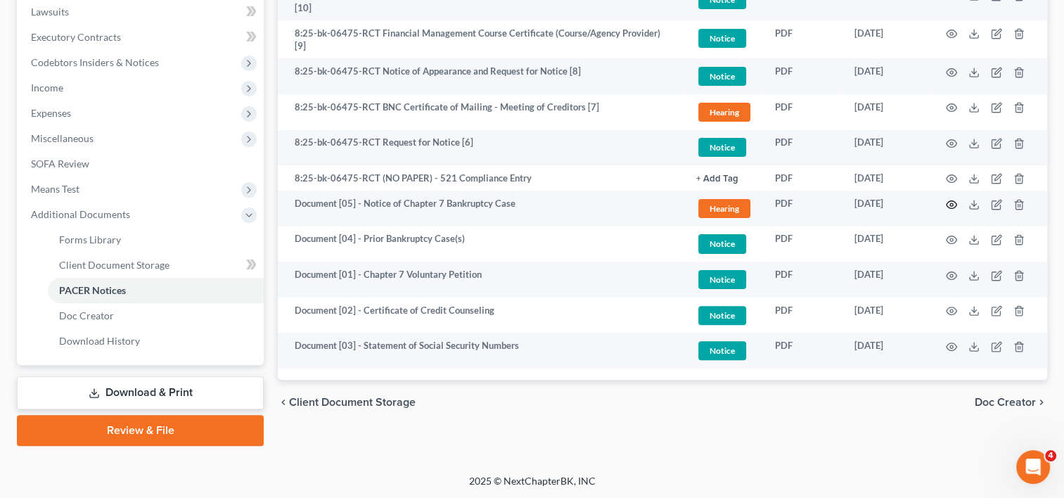
click at [954, 200] on icon "button" at bounding box center [951, 204] width 11 height 11
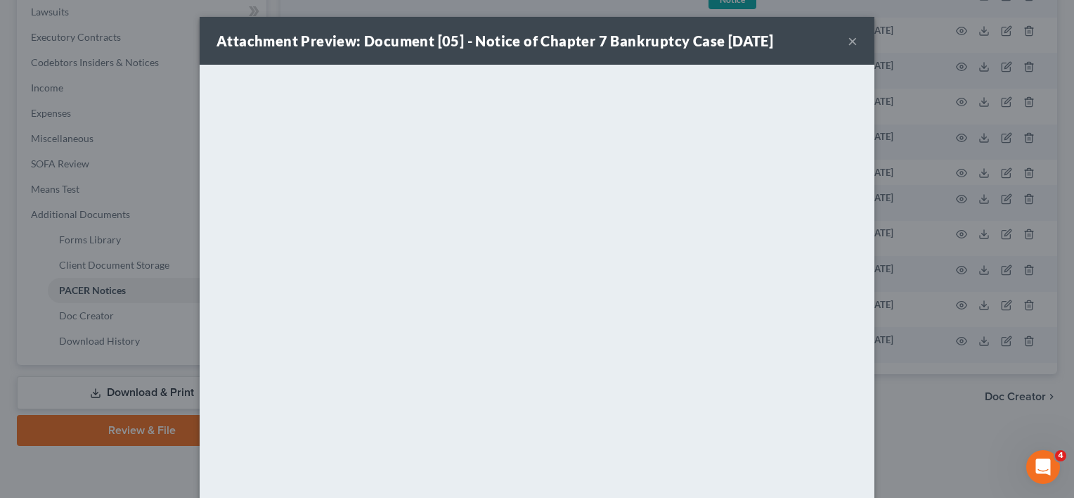
click at [848, 44] on button "×" at bounding box center [853, 40] width 10 height 17
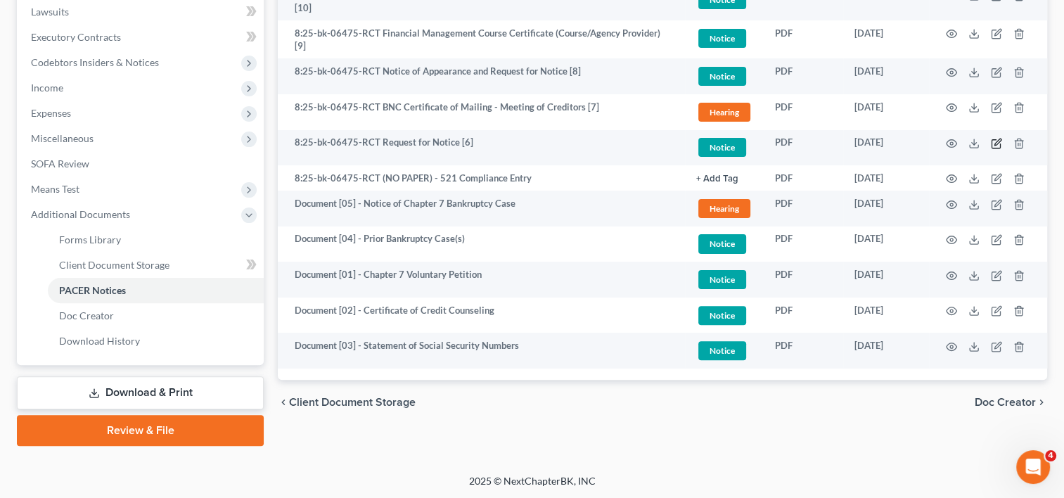
click at [996, 143] on icon "button" at bounding box center [995, 144] width 8 height 8
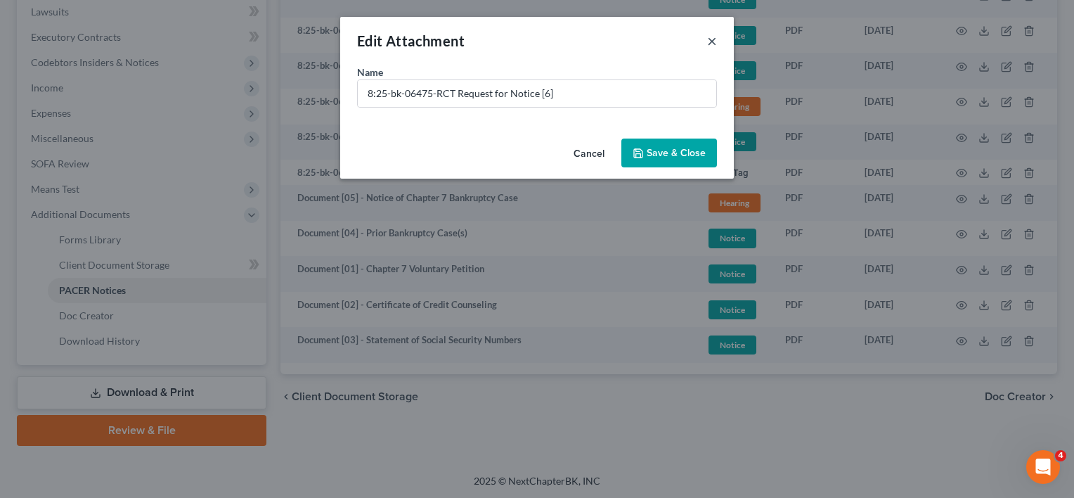
click at [712, 38] on button "×" at bounding box center [712, 40] width 10 height 17
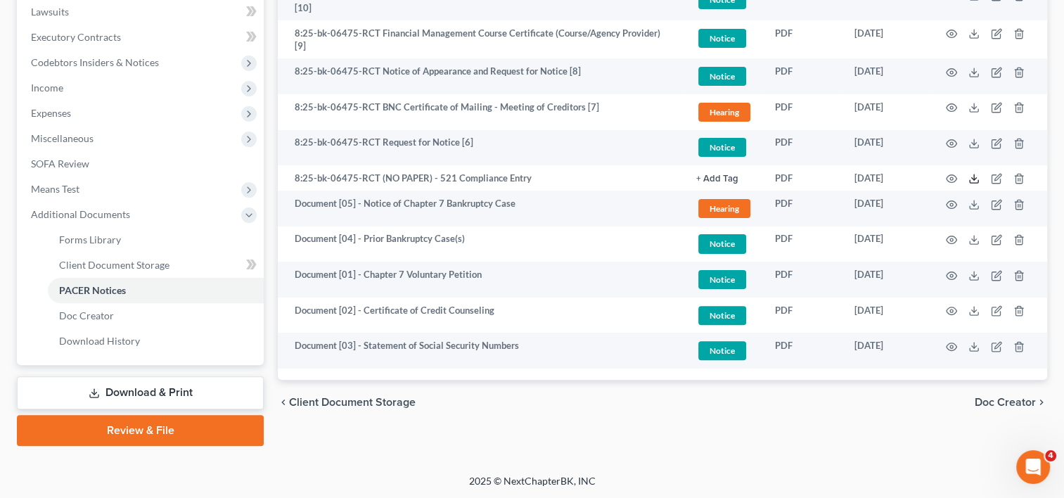
click at [978, 174] on icon at bounding box center [973, 178] width 11 height 11
click at [837, 173] on td "PDF" at bounding box center [803, 177] width 79 height 25
click at [996, 175] on icon "button" at bounding box center [995, 179] width 8 height 8
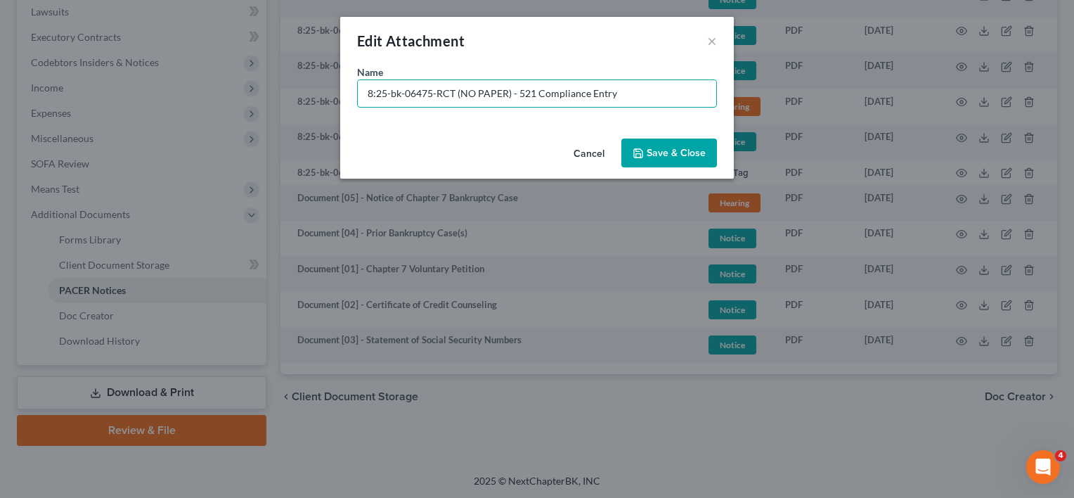
drag, startPoint x: 510, startPoint y: 91, endPoint x: -91, endPoint y: 98, distance: 601.9
click at [0, 98] on html "Home New Case Client Portal Directory Cases DebtorCC WELLER LEGAL GROUP PA kcas…" at bounding box center [537, 62] width 1074 height 874
click at [380, 96] on input "NO Paper [01] - 521 Compliance Entry" at bounding box center [537, 93] width 359 height 27
type input "No Paper [01] - 521 Compliance Entry"
click at [637, 146] on button "Save & Close" at bounding box center [670, 154] width 96 height 30
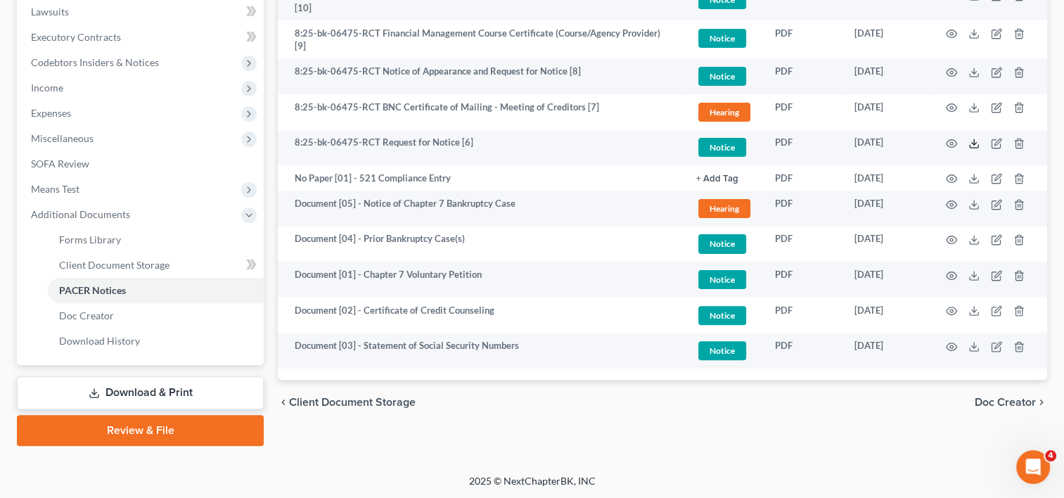
click at [972, 141] on icon at bounding box center [973, 143] width 11 height 11
click at [998, 138] on icon "button" at bounding box center [996, 143] width 11 height 11
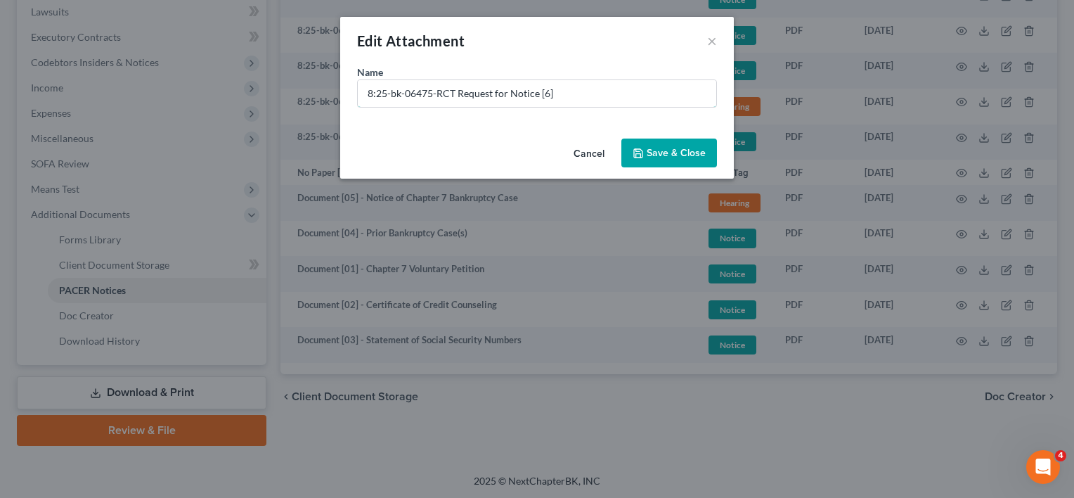
drag, startPoint x: 568, startPoint y: 93, endPoint x: 262, endPoint y: 104, distance: 306.1
click at [262, 104] on div "Edit Attachment × Name * 8:25-bk-06475-RCT Request for Notice [6] Cancel Save &…" at bounding box center [537, 249] width 1074 height 498
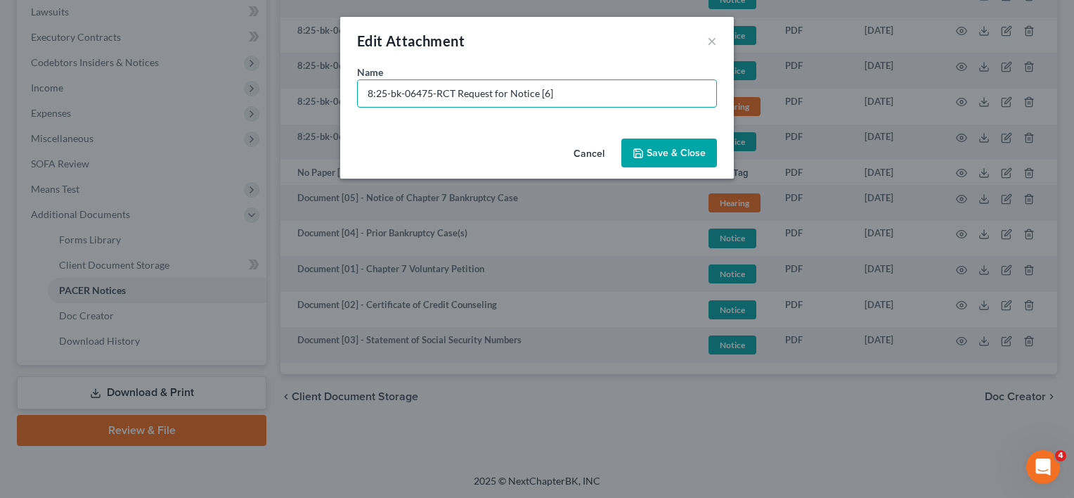
paste input "Document [02] -"
click at [421, 93] on input "Document [02] -" at bounding box center [537, 93] width 359 height 27
click at [451, 95] on input "Document [06] -" at bounding box center [537, 93] width 359 height 27
type input "Document [06] - RFN for Capital One Auto (Amitkumar Sharma - AIS Portfolio)"
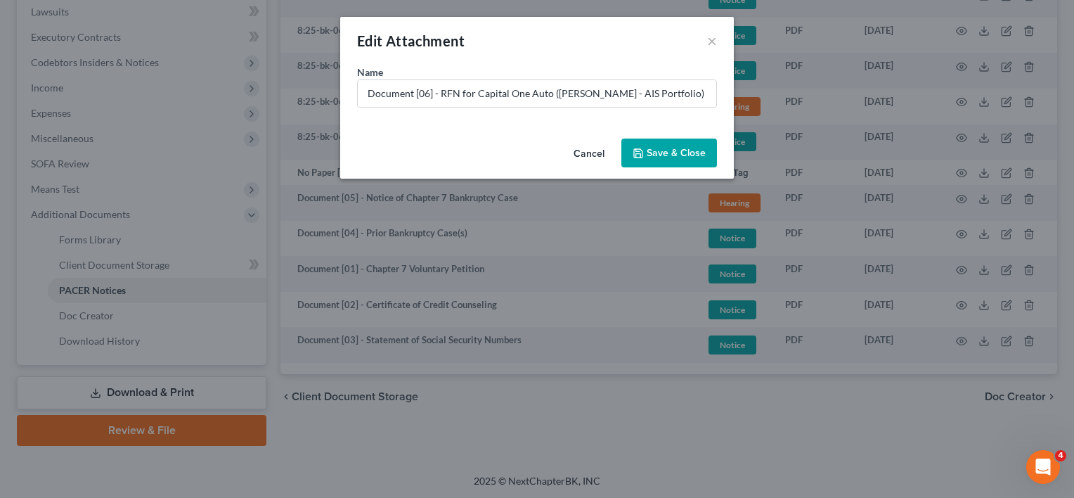
click at [652, 148] on span "Save & Close" at bounding box center [676, 153] width 59 height 12
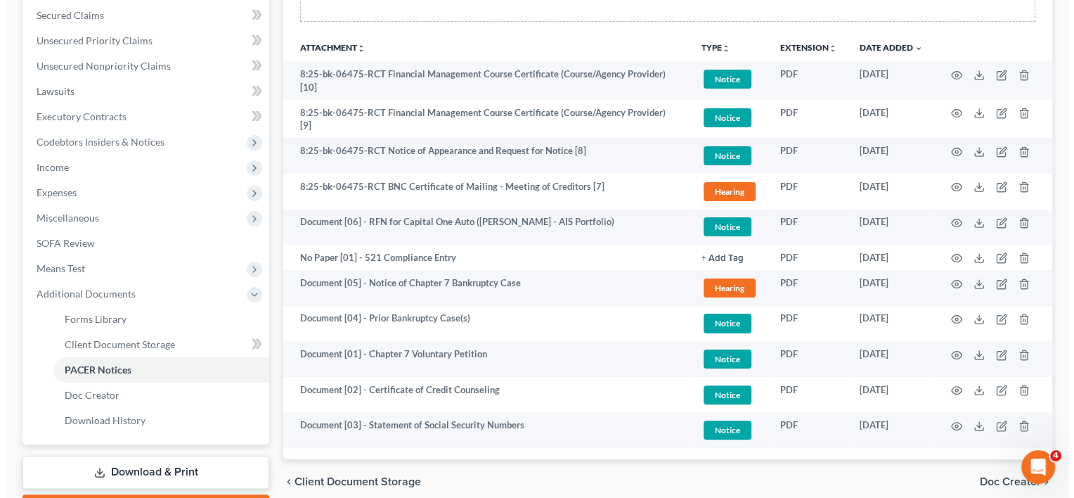
scroll to position [258, 0]
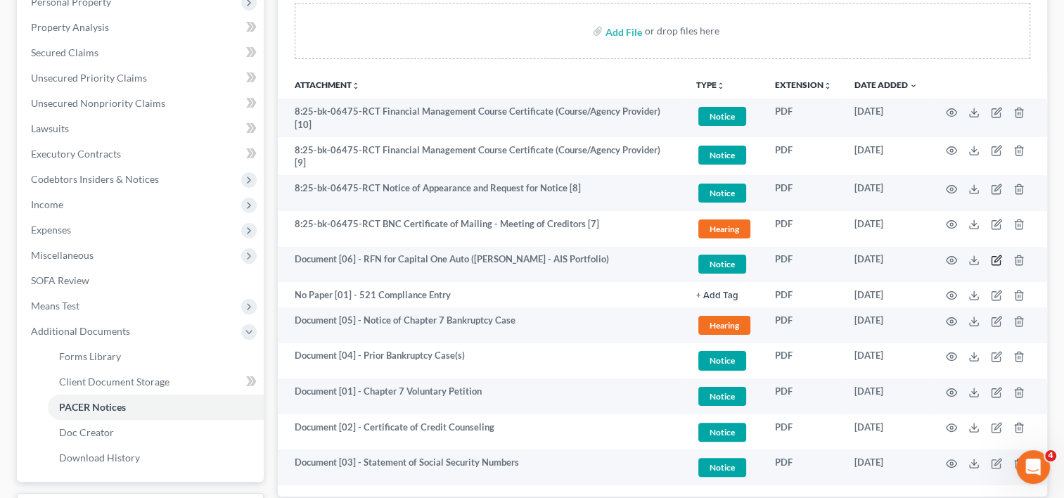
click at [996, 255] on icon "button" at bounding box center [997, 258] width 6 height 6
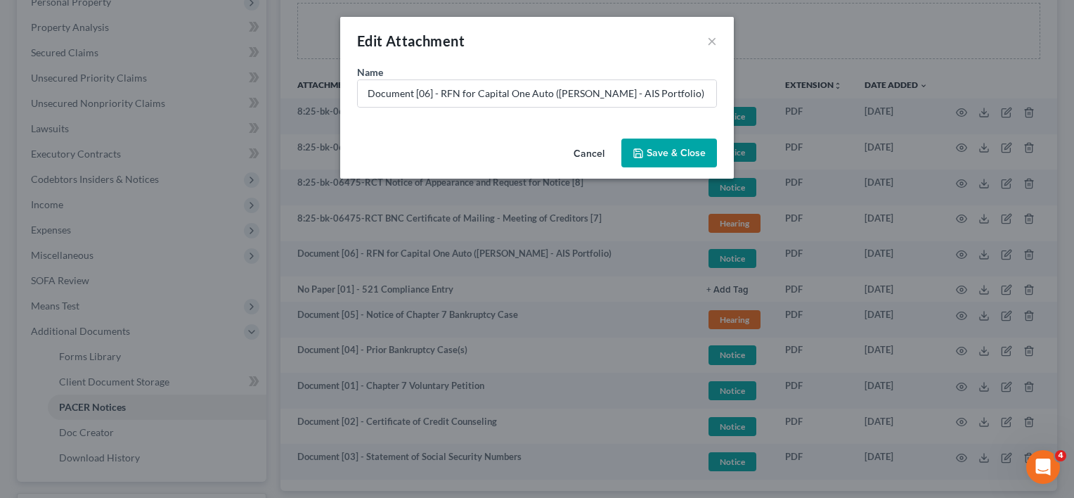
click at [664, 156] on span "Save & Close" at bounding box center [676, 153] width 59 height 12
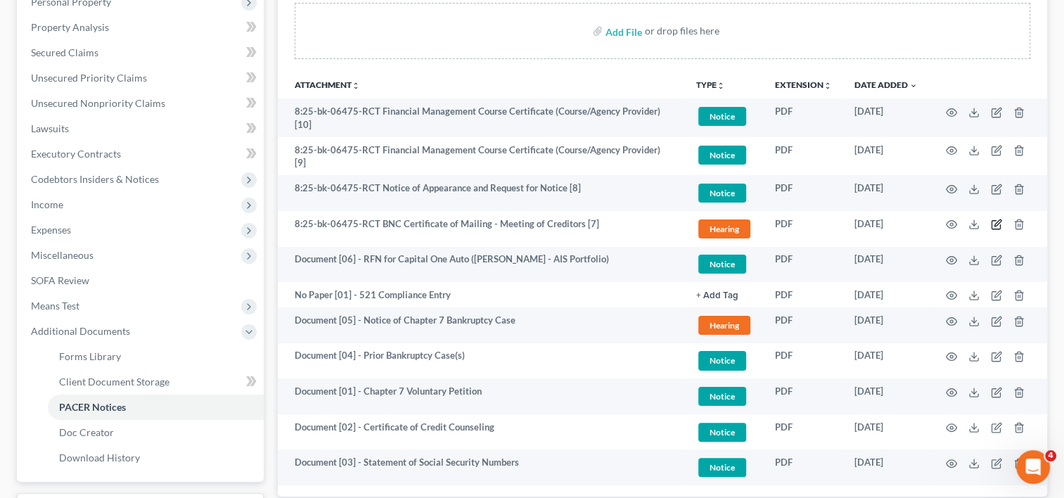
click at [997, 220] on icon "button" at bounding box center [996, 224] width 11 height 11
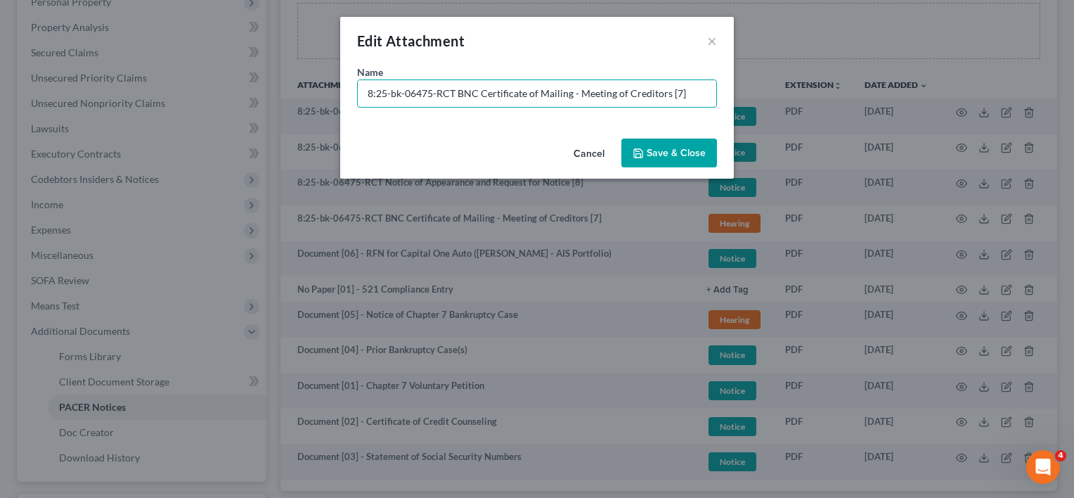
drag, startPoint x: 703, startPoint y: 98, endPoint x: 229, endPoint y: 112, distance: 474.8
click at [229, 112] on div "Edit Attachment × Name * 8:25-bk-06475-RCT BNC Certificate of Mailing - Meeting…" at bounding box center [537, 249] width 1074 height 498
paste input "Document [02] -"
click at [421, 96] on input "Document [02] -" at bounding box center [537, 93] width 359 height 27
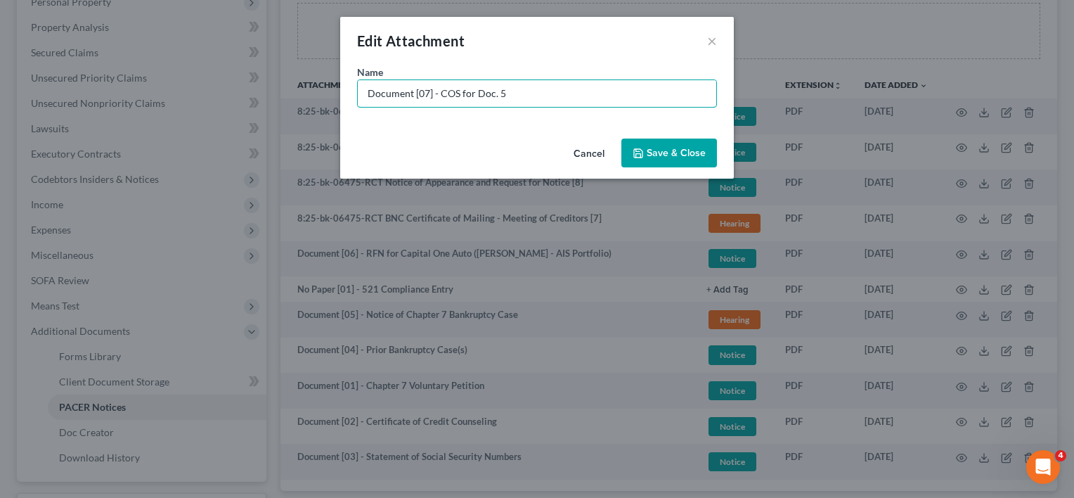
type input "Document [07] - COS for Doc. 5"
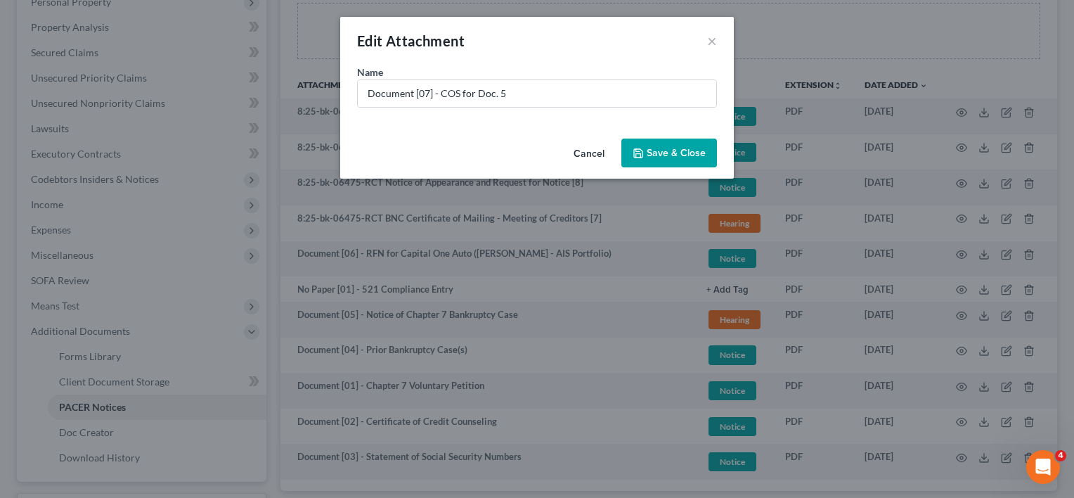
click at [675, 155] on span "Save & Close" at bounding box center [676, 153] width 59 height 12
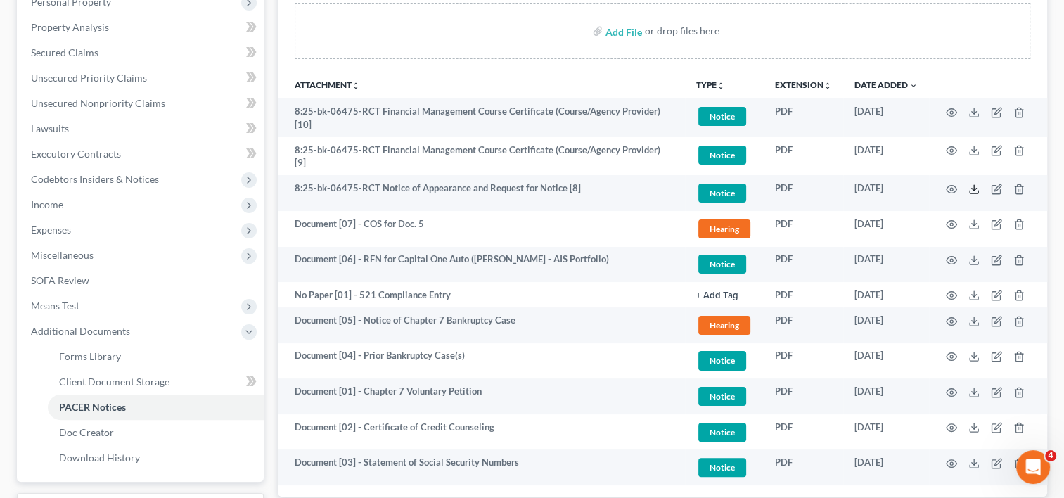
click at [978, 191] on icon at bounding box center [974, 192] width 8 height 3
click at [995, 188] on icon "button" at bounding box center [996, 189] width 11 height 11
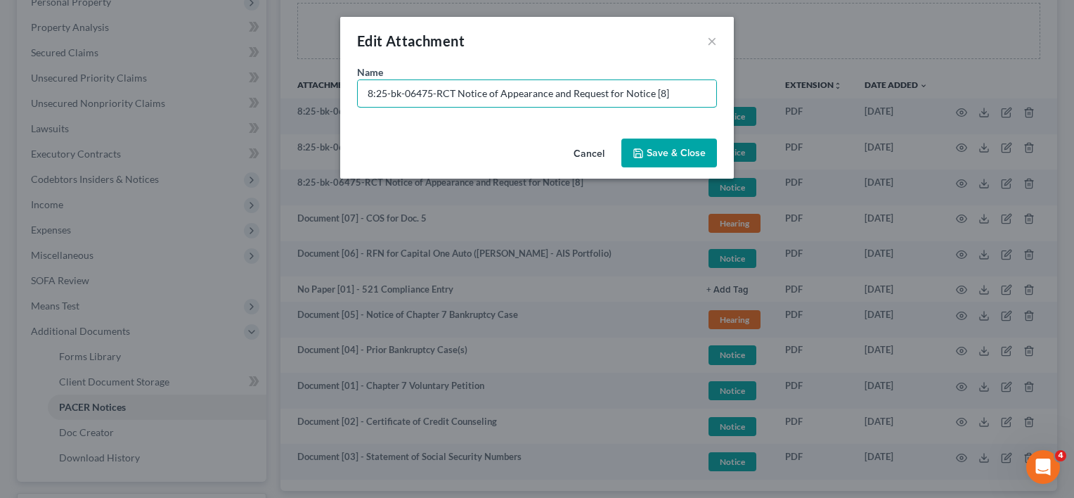
drag, startPoint x: 676, startPoint y: 91, endPoint x: -3, endPoint y: 93, distance: 678.5
click at [0, 93] on html "Home New Case Client Portal Directory Cases DebtorCC WELLER LEGAL GROUP PA kcas…" at bounding box center [537, 179] width 1074 height 874
paste input "Document [02] -"
click at [423, 90] on input "Document [02] -" at bounding box center [537, 93] width 359 height 27
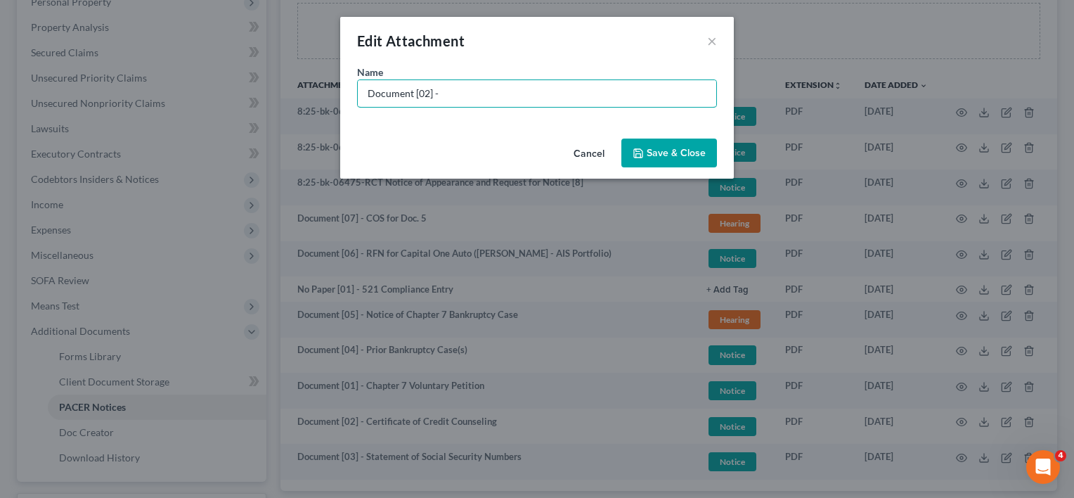
click at [423, 90] on input "Document [02] -" at bounding box center [537, 93] width 359 height 27
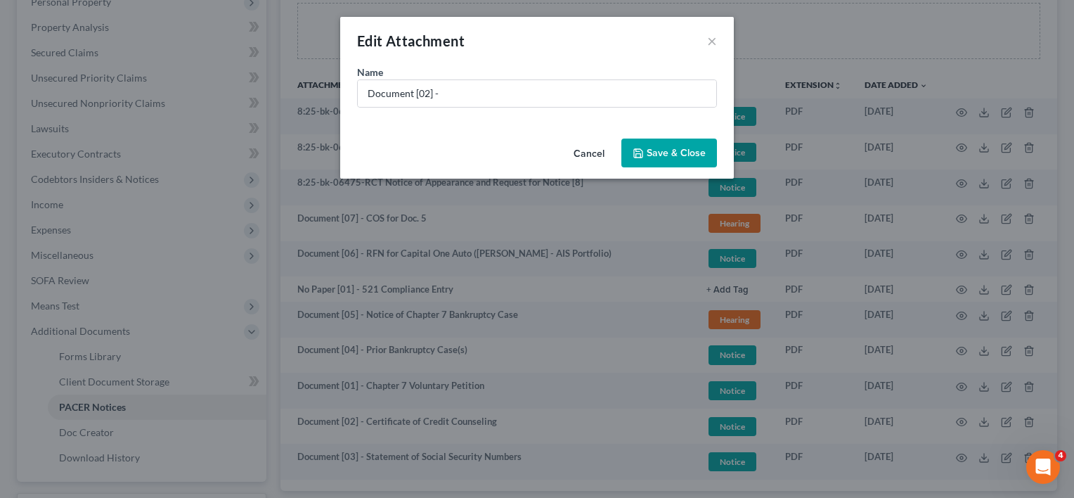
click at [456, 46] on span "Attachment" at bounding box center [425, 40] width 79 height 17
click at [423, 96] on input "Document [02] -" at bounding box center [537, 93] width 359 height 27
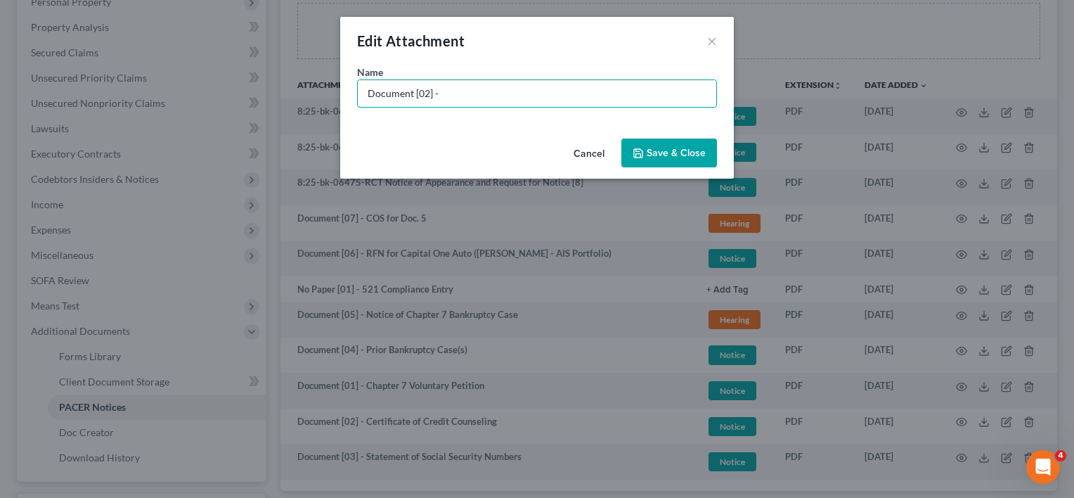
click at [423, 96] on input "Document [02] -" at bounding box center [537, 93] width 359 height 27
type input "Document [08] - NOA for FBC Mortgage (Seth Greenhill - Padgett Law Group)"
click at [678, 144] on button "Save & Close" at bounding box center [670, 154] width 96 height 30
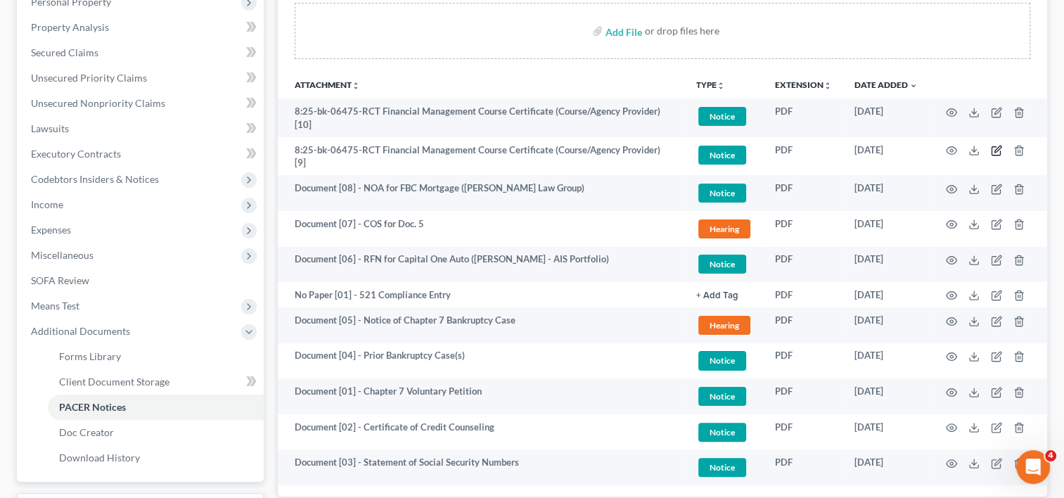
click at [996, 150] on icon "button" at bounding box center [996, 150] width 11 height 11
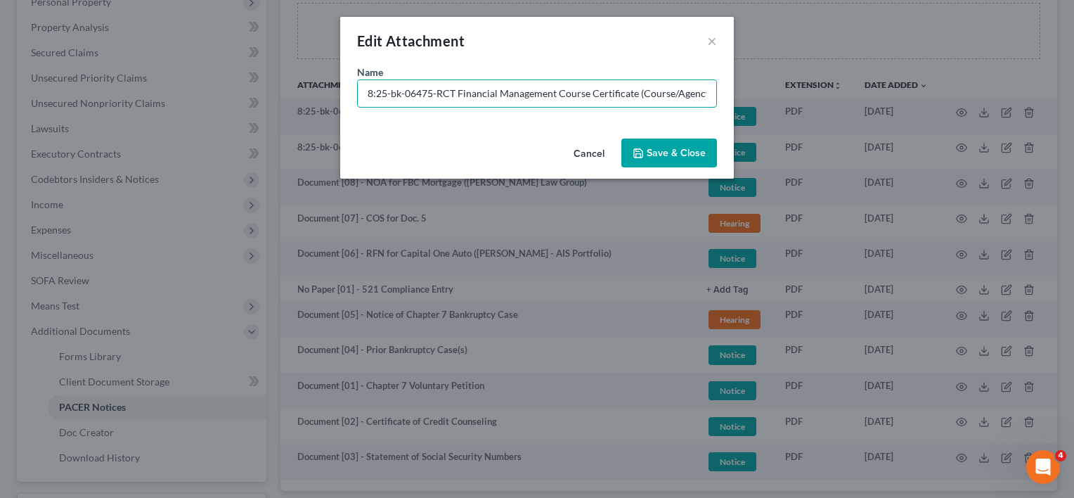
drag, startPoint x: 451, startPoint y: 94, endPoint x: 151, endPoint y: 98, distance: 300.3
click at [146, 101] on div "Edit Attachment × Name * 8:25-bk-06475-RCT Financial Management Course Certific…" at bounding box center [537, 249] width 1074 height 498
paste input "Document [02] -"
drag, startPoint x: 915, startPoint y: 98, endPoint x: 1031, endPoint y: 116, distance: 116.6
click at [1044, 116] on div "Edit Attachment × Name * Document [02] - Financial Management Course Certificat…" at bounding box center [537, 249] width 1074 height 498
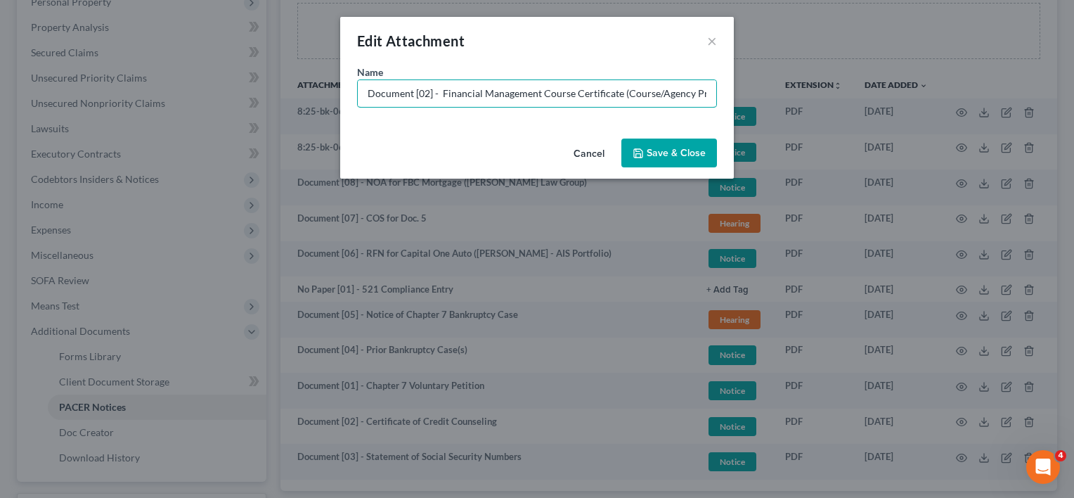
scroll to position [0, 39]
click at [383, 96] on input "Document [02] - Financial Management Course Certificate (Course/Agency Provider…" at bounding box center [537, 93] width 359 height 27
type input "Document [09] - Financial Management Course Certificate (Course/Agency Provider)"
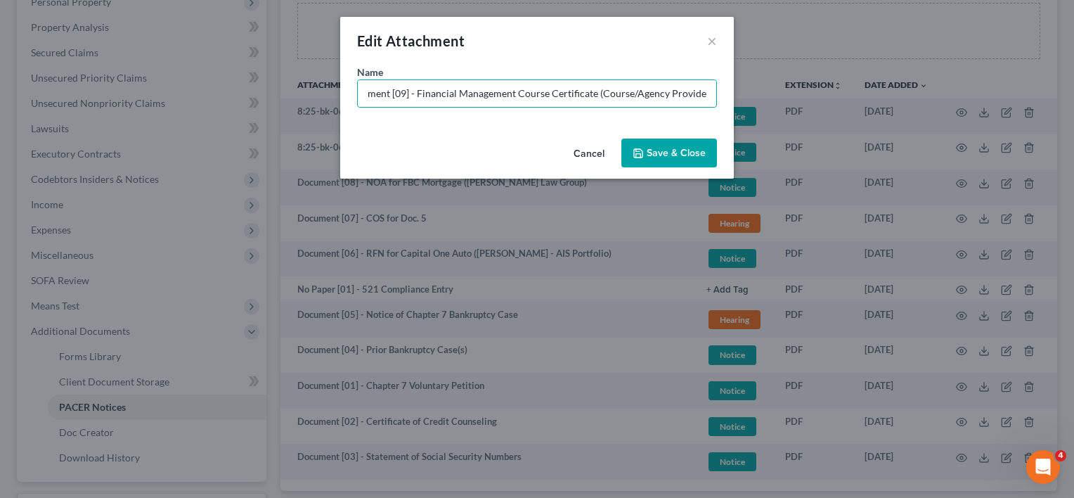
click at [661, 159] on button "Save & Close" at bounding box center [670, 154] width 96 height 30
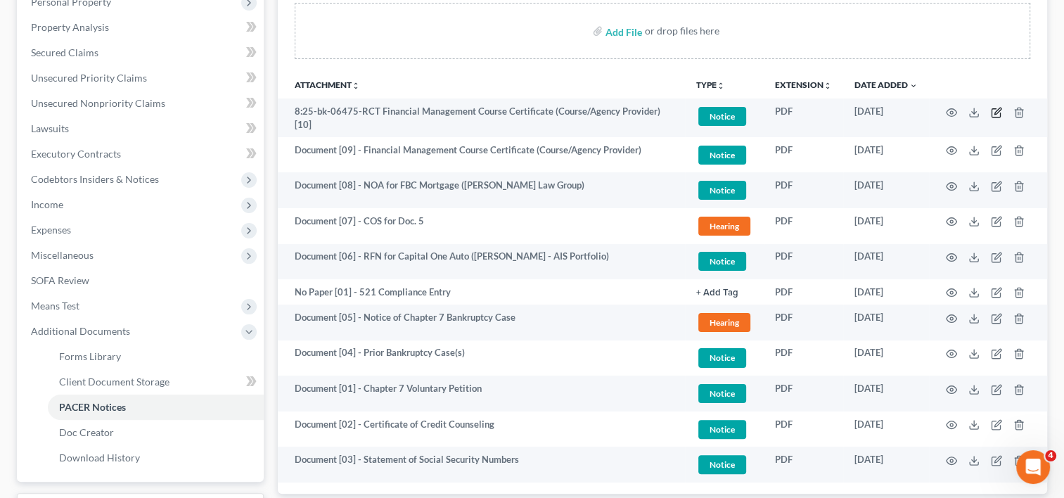
click at [996, 112] on icon "button" at bounding box center [996, 112] width 11 height 11
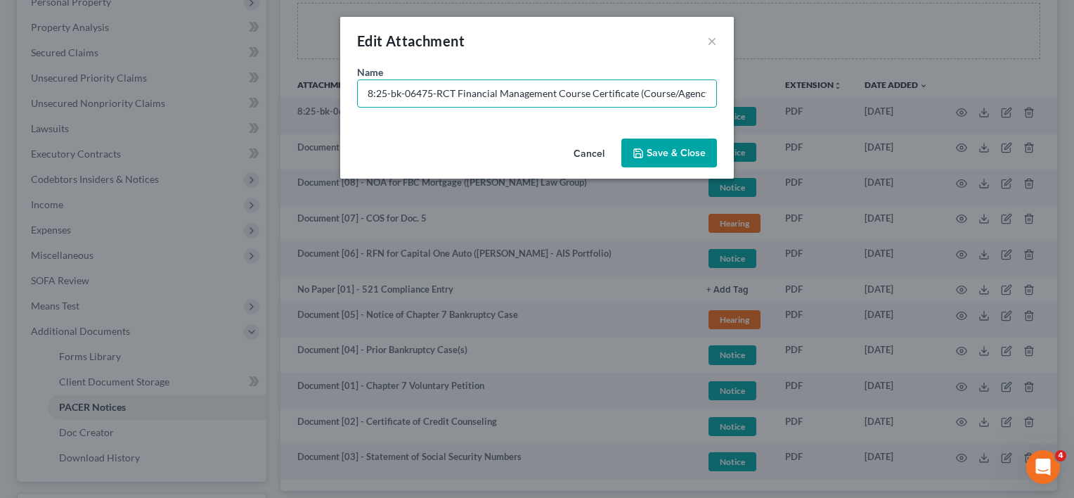
drag, startPoint x: 458, startPoint y: 94, endPoint x: 116, endPoint y: 94, distance: 342.4
click at [116, 94] on div "Edit Attachment × Name * 8:25-bk-06475-RCT Financial Management Course Certific…" at bounding box center [537, 249] width 1074 height 498
paste input "Document [02] -"
click at [424, 94] on input "Document [02] - Financial Management Course Certificate (Course/Agency Provider…" at bounding box center [537, 93] width 359 height 27
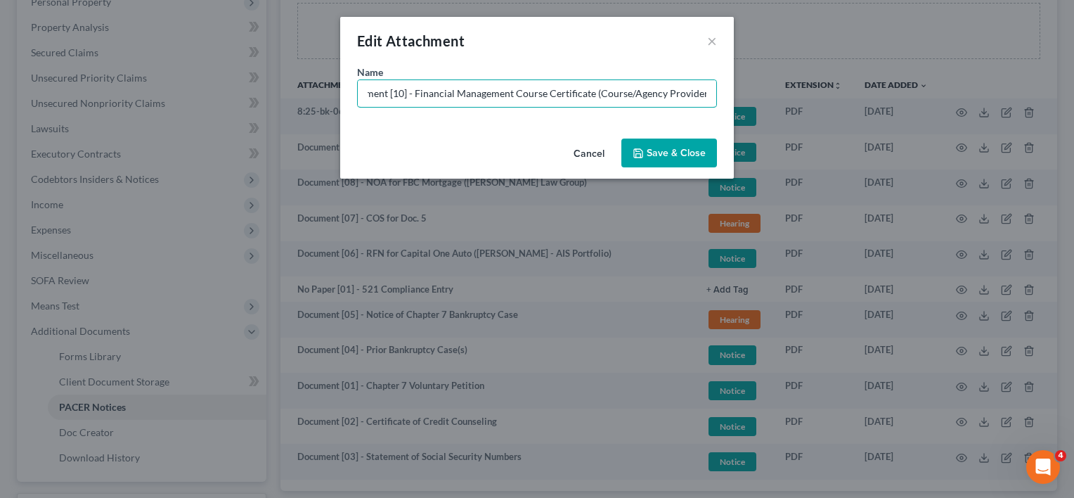
scroll to position [0, 24]
type input "Document [10] - Financial Management Course Certificate (Course/Agency Provider)"
click at [670, 152] on span "Save & Close" at bounding box center [676, 153] width 59 height 12
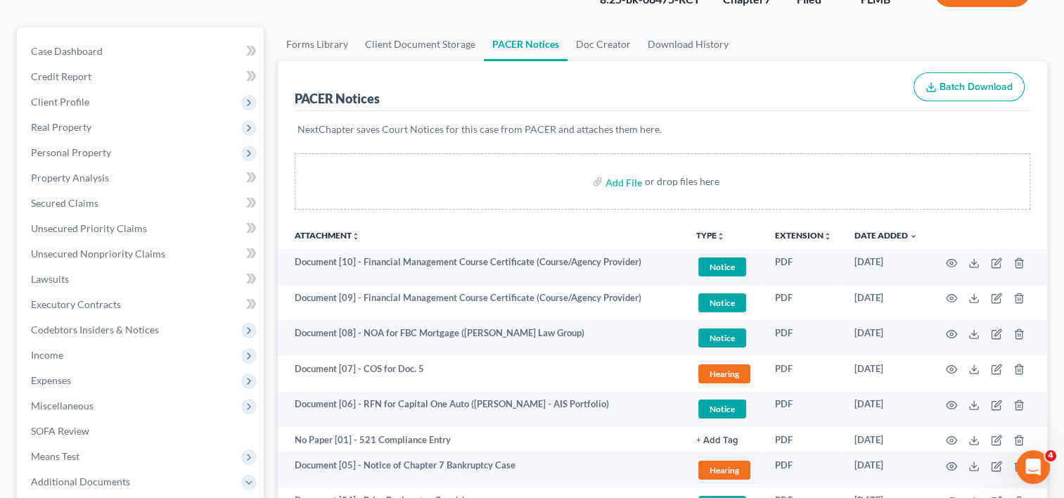
scroll to position [0, 0]
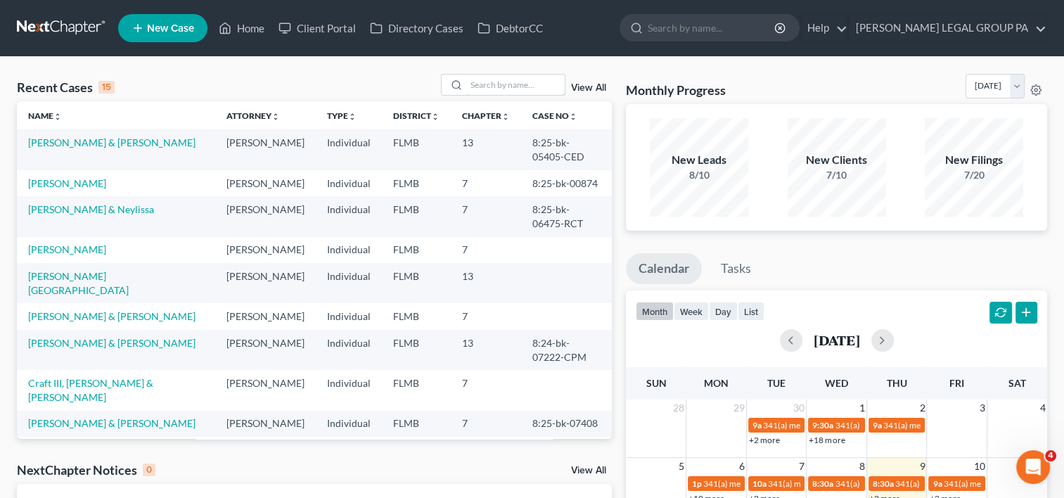
click at [512, 76] on input "search" at bounding box center [515, 85] width 98 height 20
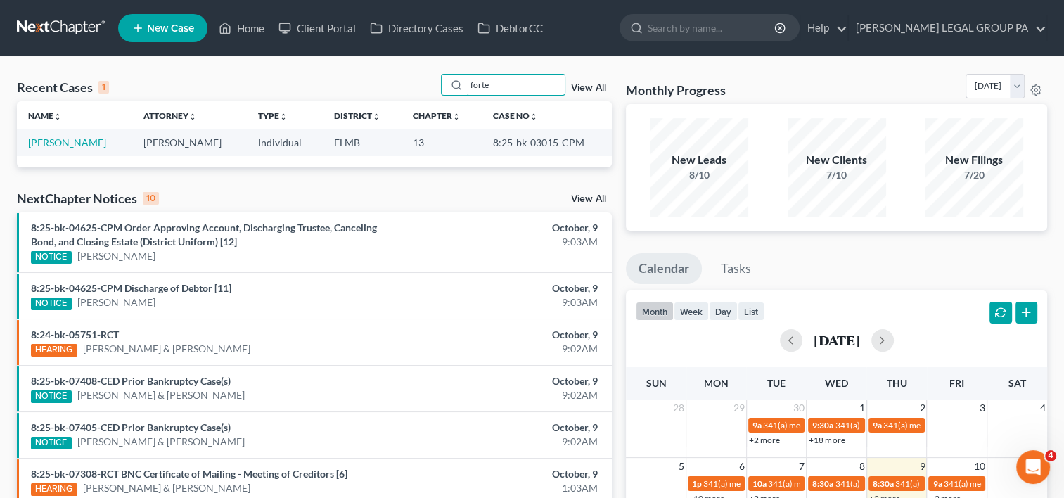
type input "forte"
click at [73, 141] on link "Forte, Brian" at bounding box center [67, 142] width 78 height 12
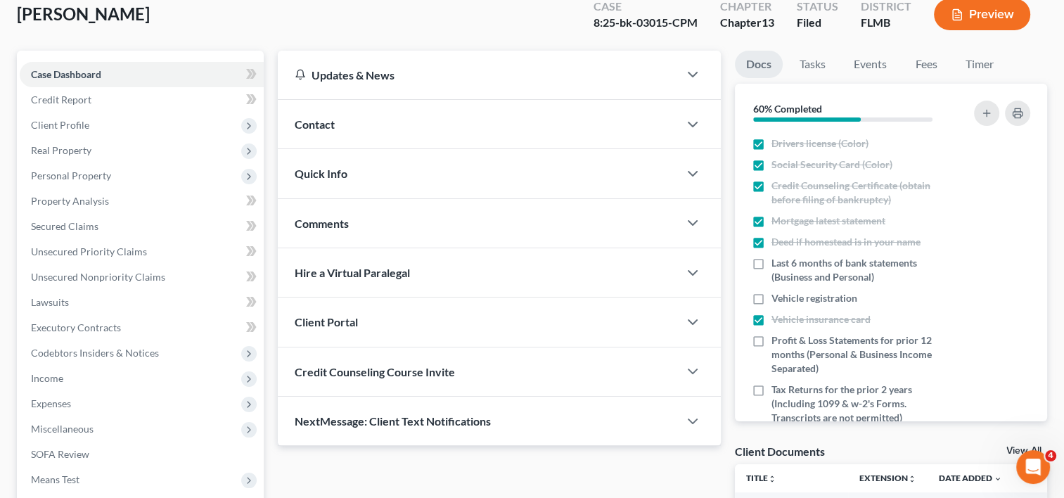
scroll to position [293, 0]
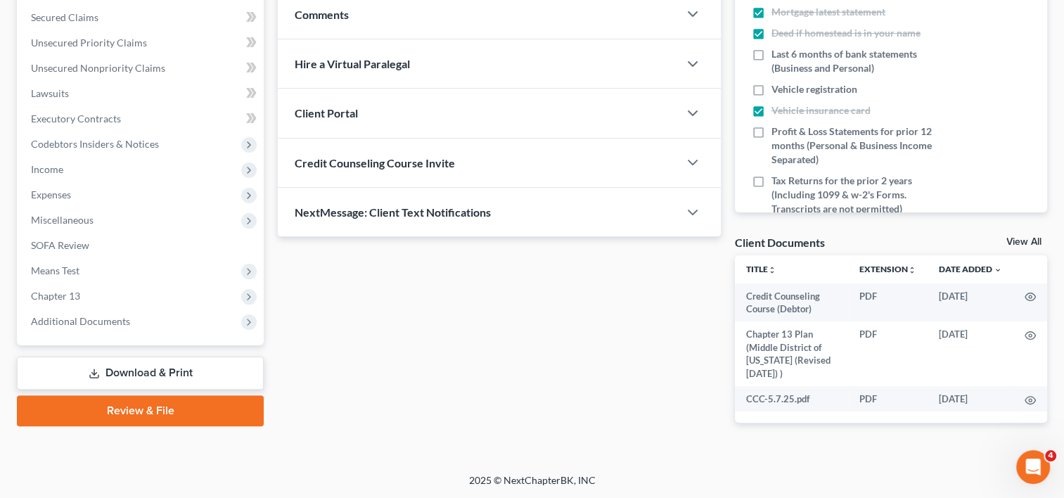
click at [96, 324] on span "Additional Documents" at bounding box center [80, 321] width 99 height 12
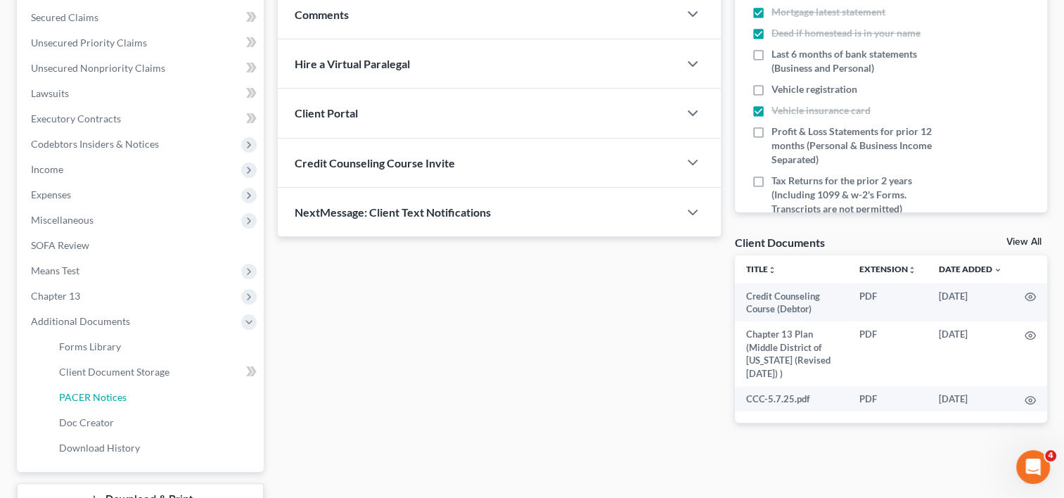
click at [77, 397] on span "PACER Notices" at bounding box center [92, 397] width 67 height 12
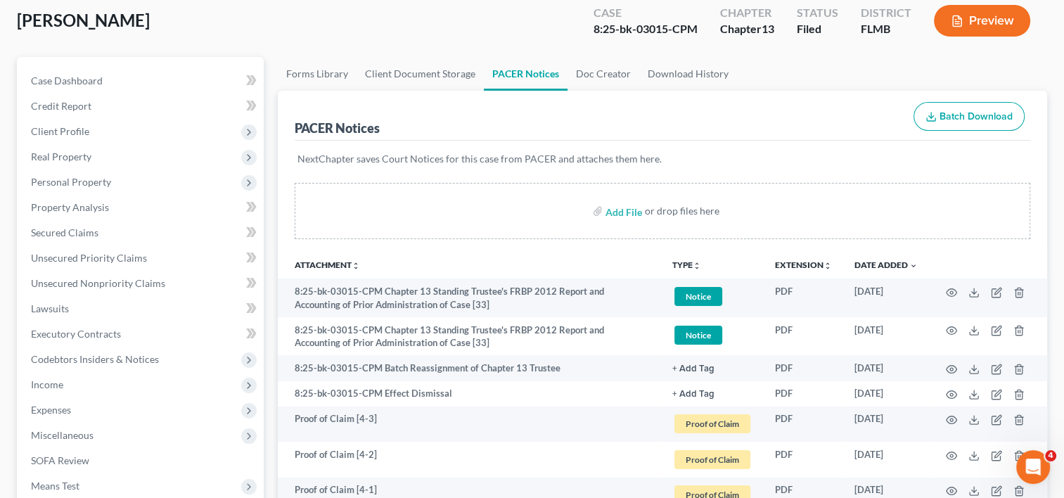
scroll to position [117, 0]
